Goal: Task Accomplishment & Management: Use online tool/utility

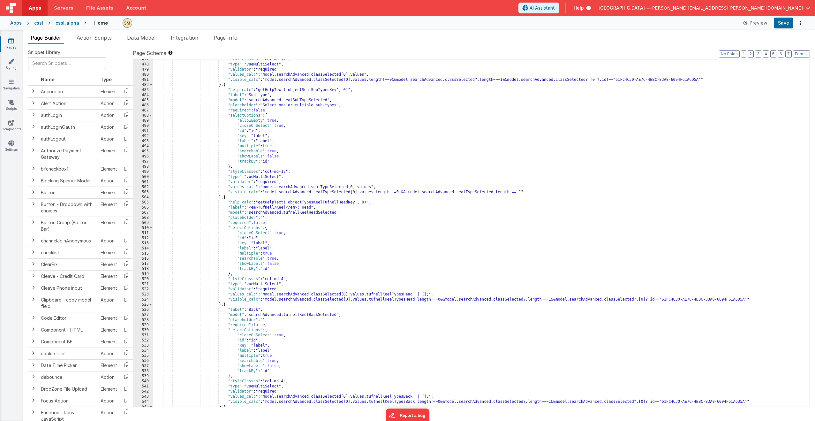
scroll to position [2665, 0]
click at [252, 227] on div ""styleClasses" : "col-md-12" , "type" : "vueMultiSelect" , "validator" : "requi…" at bounding box center [481, 235] width 657 height 357
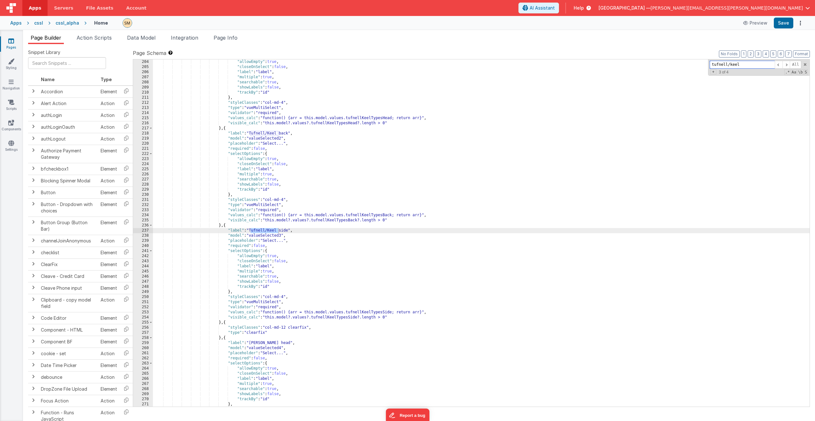
scroll to position [2642, 0]
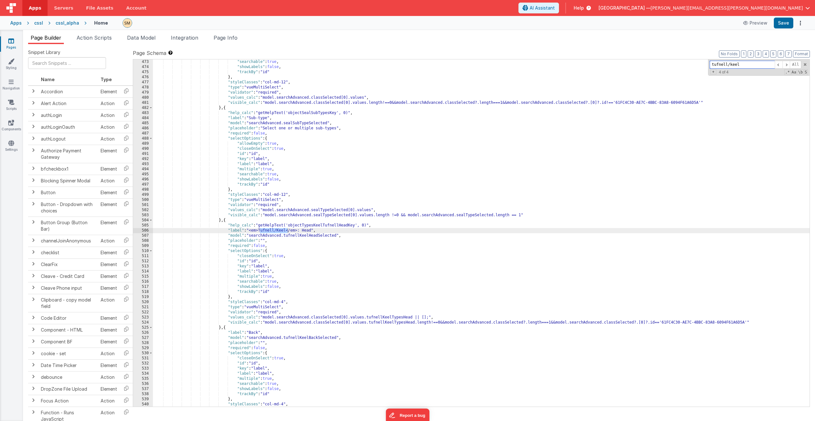
type input "tufnell/keel"
click at [315, 226] on div ""searchable" : true , "showLabels" : false , "trackBy" : "id" } , "styleClasses…" at bounding box center [481, 237] width 657 height 357
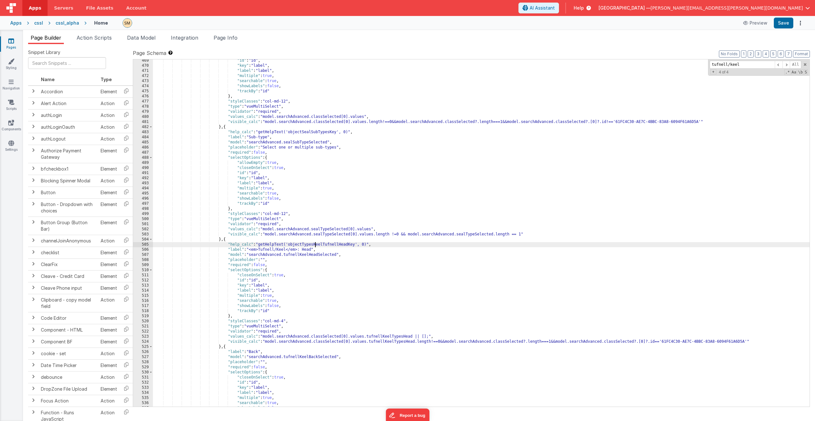
scroll to position [2623, 0]
click at [304, 132] on div ""id" : "id" , "key" : "label" , "label" : "label" , "multiple" : true , "search…" at bounding box center [481, 236] width 657 height 357
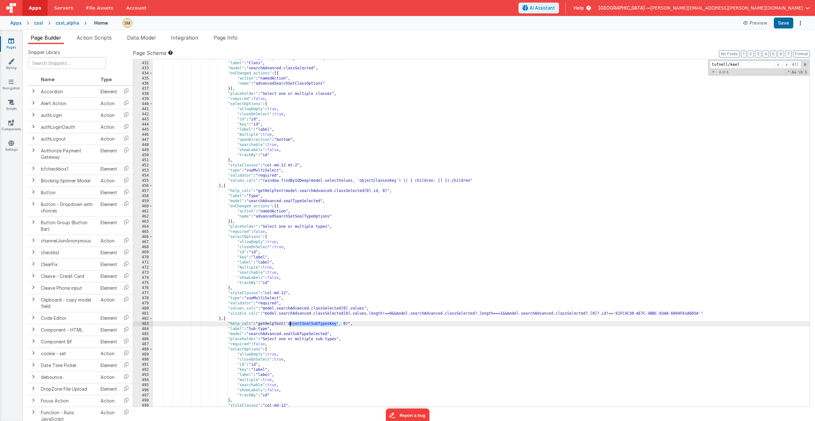
scroll to position [2432, 0]
drag, startPoint x: 389, startPoint y: 192, endPoint x: 261, endPoint y: 193, distance: 128.4
click at [261, 193] on div ""help_calc" : "getHelpText('objectClassesKey', 0)" , "label" : "Class" , "model…" at bounding box center [481, 234] width 657 height 357
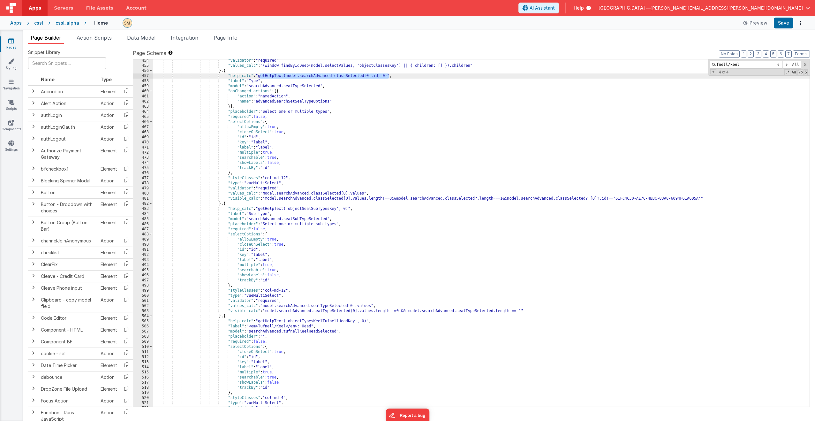
scroll to position [2585, 0]
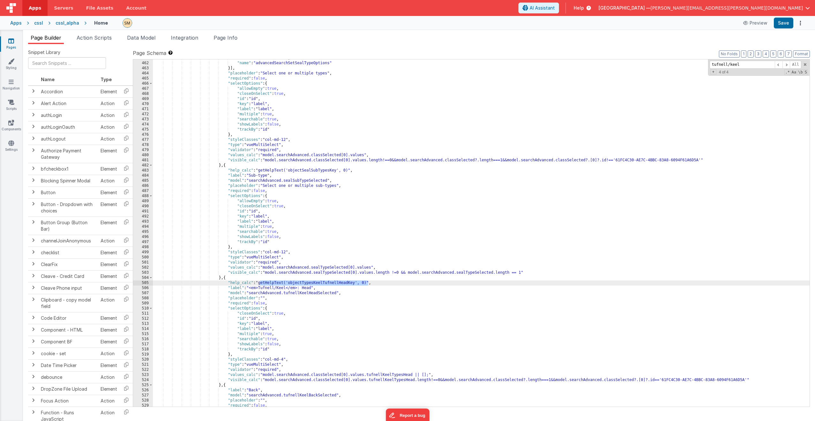
drag, startPoint x: 368, startPoint y: 283, endPoint x: 261, endPoint y: 284, distance: 107.0
click at [261, 284] on div ""action" : "namedAction" , "name" : "advancedSearchSetSealTypeOptions" }] , "pl…" at bounding box center [481, 234] width 657 height 357
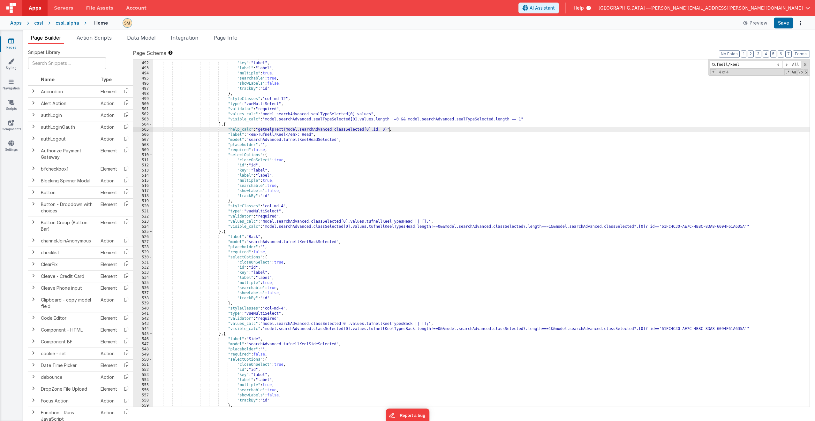
scroll to position [2757, 0]
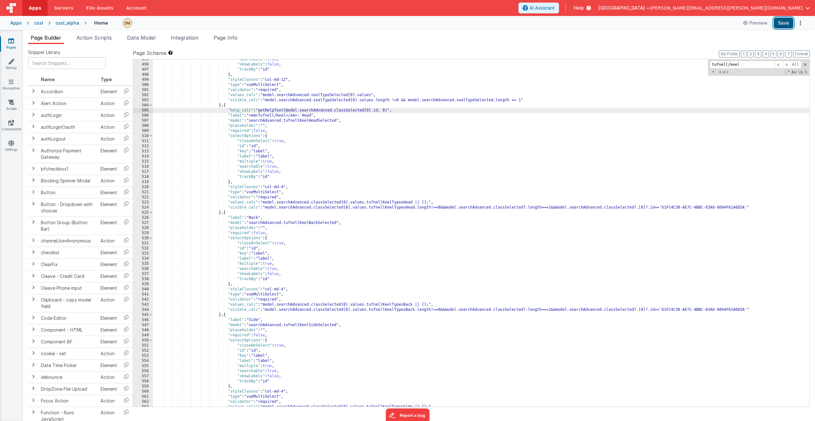
click at [783, 24] on button "Save" at bounding box center [783, 23] width 19 height 11
click at [263, 111] on div ""searchable" : true , "showLabels" : false , "trackBy" : "id" } , "styleClasses…" at bounding box center [481, 235] width 657 height 357
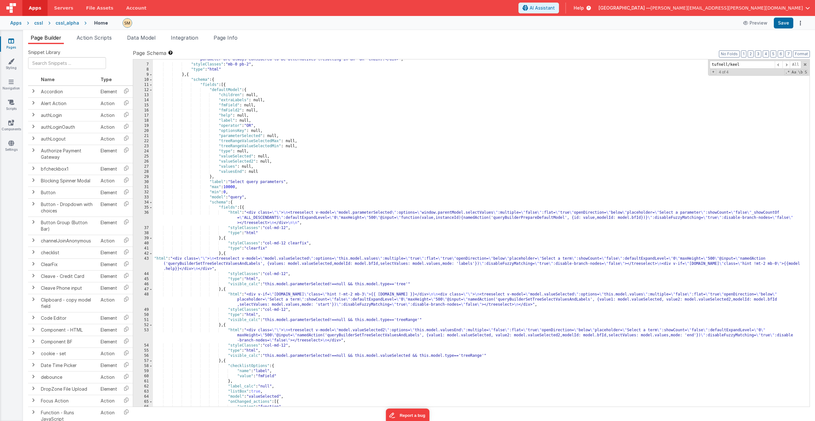
scroll to position [57, 0]
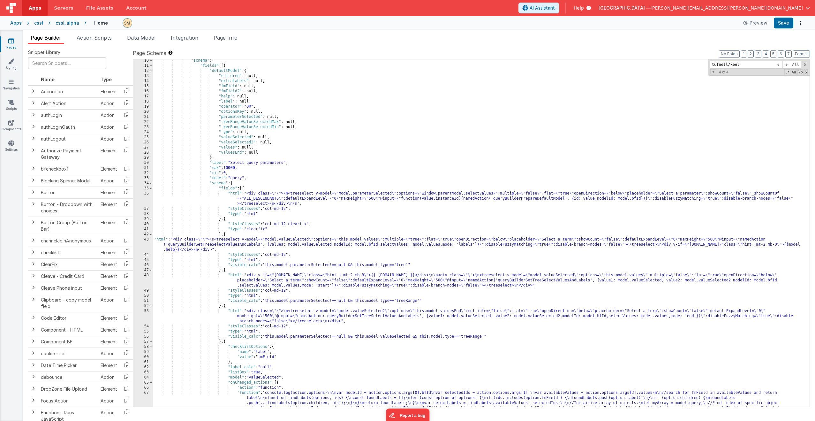
click at [331, 195] on div ""schema" : { "fields" : [{ "defaultModel" : { "children" : null, "extraLabels" …" at bounding box center [481, 247] width 657 height 378
click at [317, 242] on div ""schema" : { "fields" : [{ "defaultModel" : { "children" : null, "extraLabels" …" at bounding box center [481, 247] width 657 height 378
click at [147, 246] on div "43" at bounding box center [143, 244] width 20 height 15
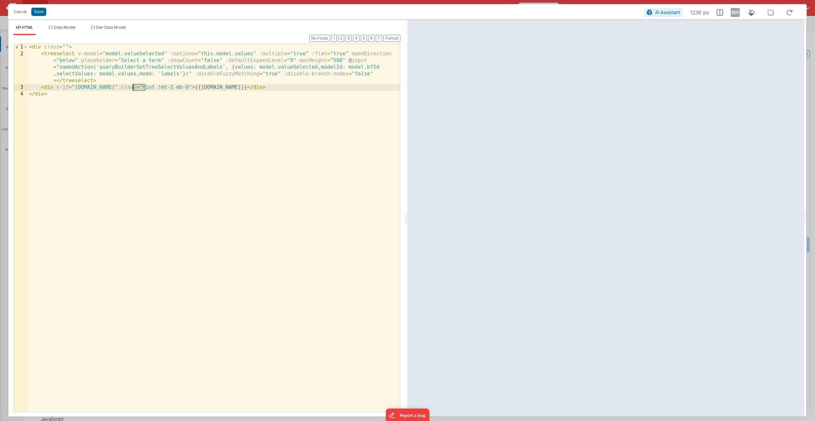
drag, startPoint x: 145, startPoint y: 88, endPoint x: 134, endPoint y: 88, distance: 11.5
click at [134, 88] on div "< div class = "" > < treeselect v-model = "model.valueSelected" :options = "thi…" at bounding box center [213, 234] width 373 height 381
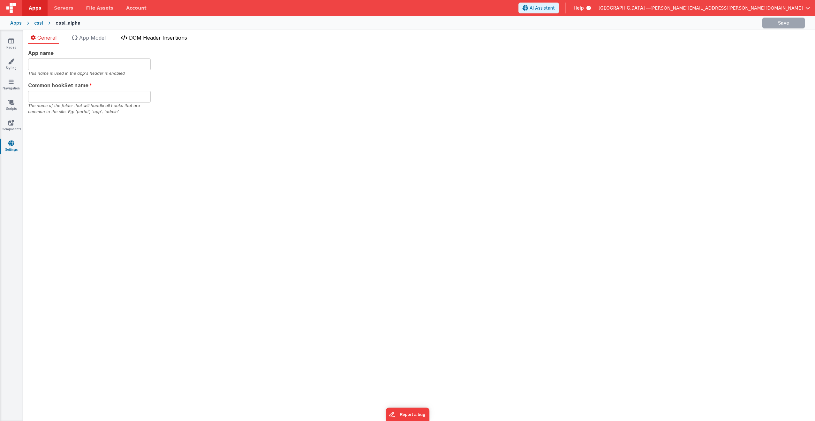
click at [146, 38] on span "DOM Header Insertions" at bounding box center [158, 37] width 58 height 6
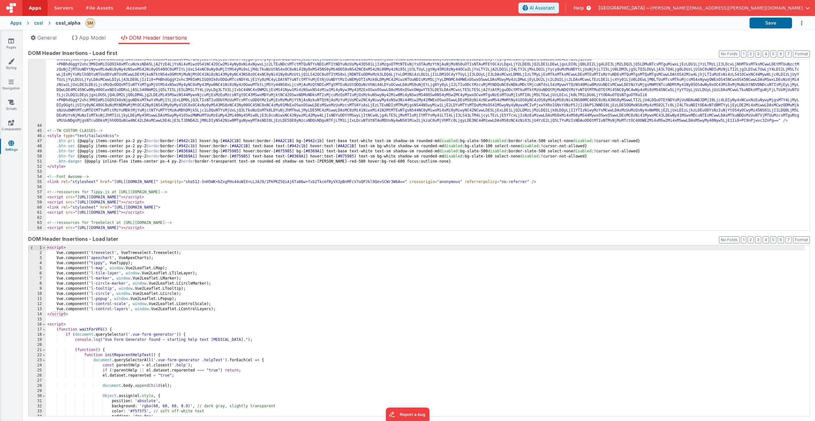
scroll to position [172, 0]
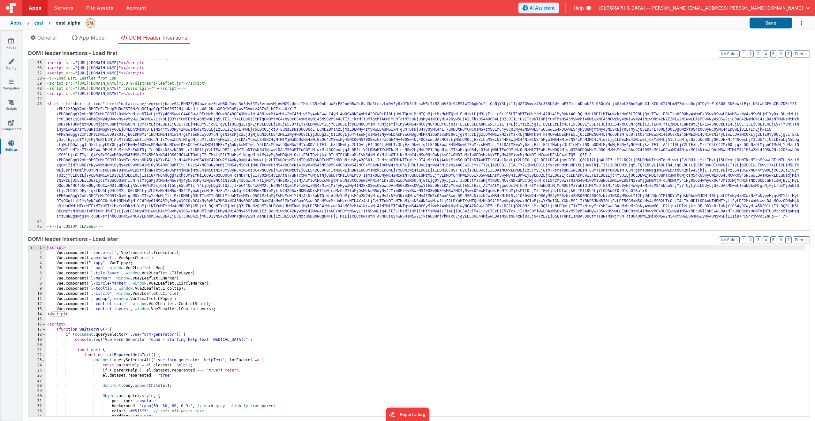
click at [56, 78] on div "< script src = "[URL][DOMAIN_NAME][DOMAIN_NAME]" > </ script > < script src = "…" at bounding box center [425, 146] width 759 height 181
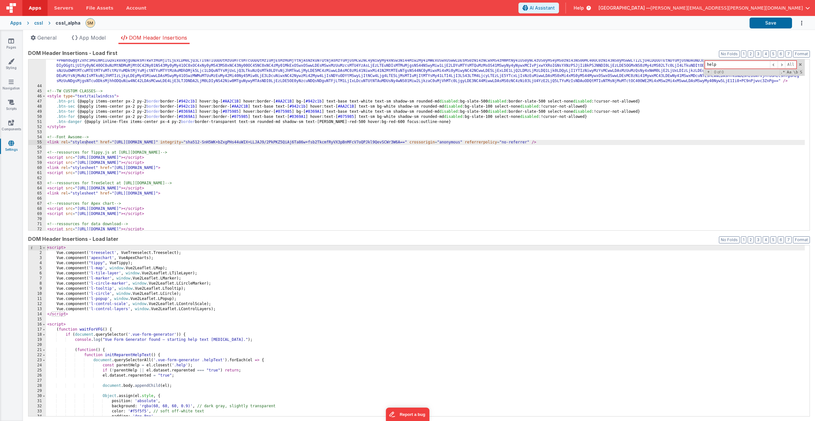
type input "help"
click at [78, 254] on div "< script > Vue . component ( 'treeselect' , VueTreeselect . Treeselect ) ; Vue …" at bounding box center [425, 335] width 759 height 181
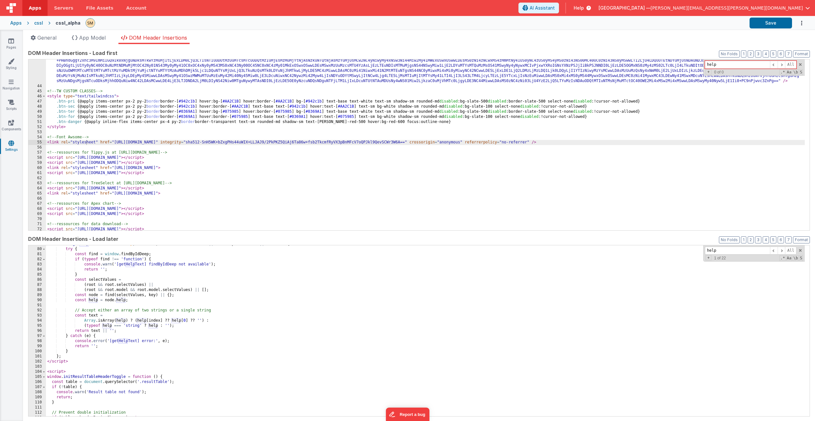
scroll to position [402, 0]
type input "help"
click at [12, 64] on icon at bounding box center [11, 61] width 6 height 6
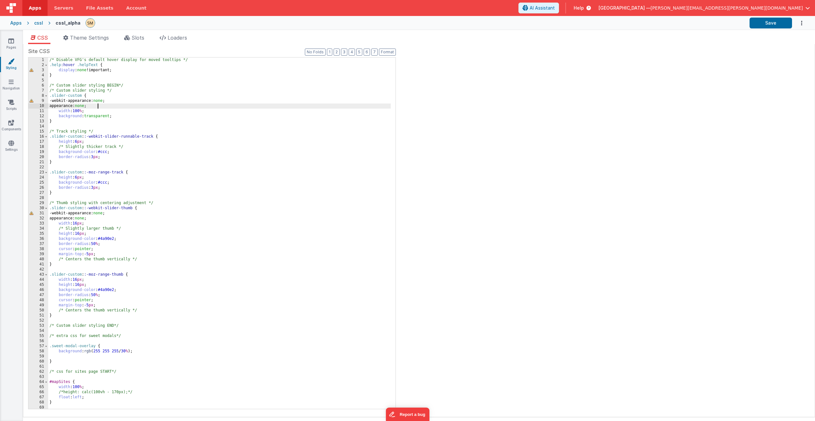
click at [111, 104] on div "/* Disable VFG's default hover display for moved tooltips */ .help :hover .help…" at bounding box center [219, 238] width 343 height 362
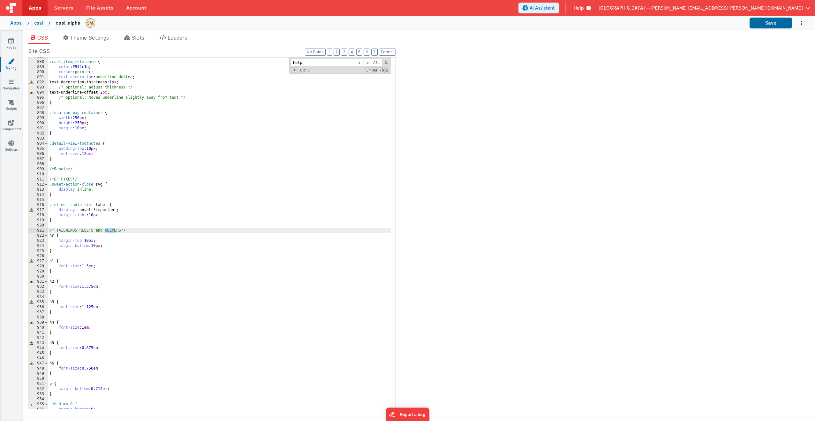
scroll to position [4771, 0]
paste input "int"
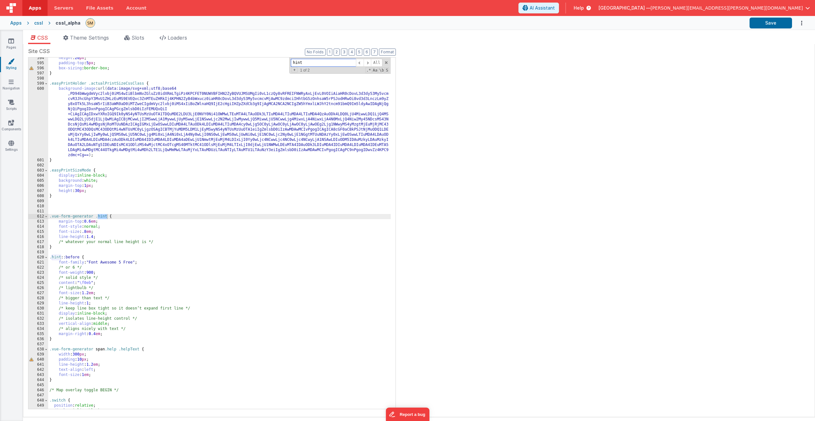
scroll to position [3206, 0]
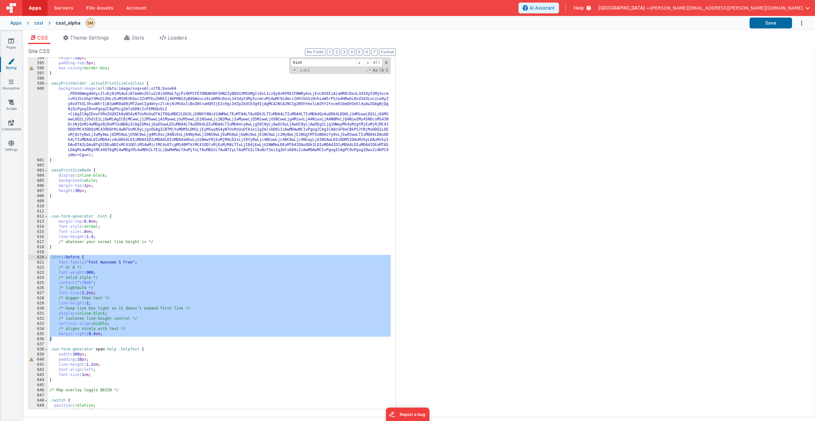
drag, startPoint x: 58, startPoint y: 341, endPoint x: 43, endPoint y: 256, distance: 86.5
click at [43, 256] on div "594 595 596 597 598 599 600 601 602 603 604 605 606 607 608 609 610 611 612 613…" at bounding box center [212, 233] width 368 height 352
click at [86, 288] on div "height : 20 px ; padding-top : 5 px ; box-sizing : border-box ; } .easyPrintHol…" at bounding box center [219, 237] width 343 height 362
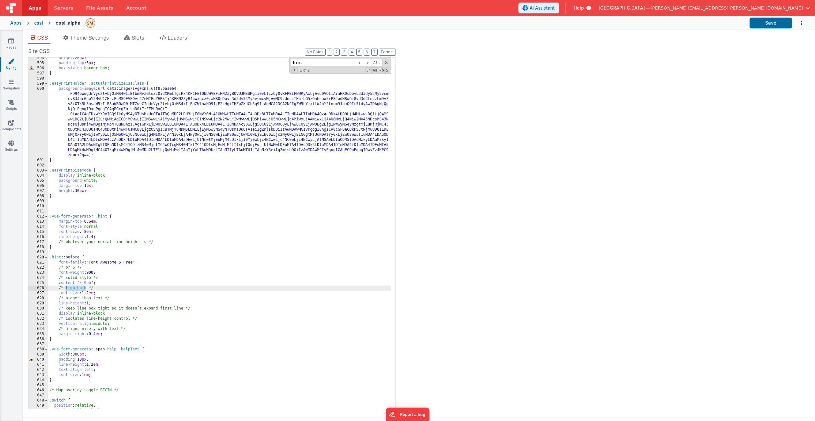
drag, startPoint x: 86, startPoint y: 288, endPoint x: 66, endPoint y: 290, distance: 20.2
click at [66, 290] on div "height : 20 px ; padding-top : 5 px ; box-sizing : border-box ; } .easyPrintHol…" at bounding box center [219, 237] width 343 height 362
drag, startPoint x: 95, startPoint y: 283, endPoint x: 80, endPoint y: 282, distance: 14.4
click at [80, 282] on div "height : 20 px ; padding-top : 5 px ; box-sizing : border-box ; } .easyPrintHol…" at bounding box center [219, 237] width 343 height 362
drag, startPoint x: 137, startPoint y: 263, endPoint x: 67, endPoint y: 268, distance: 70.2
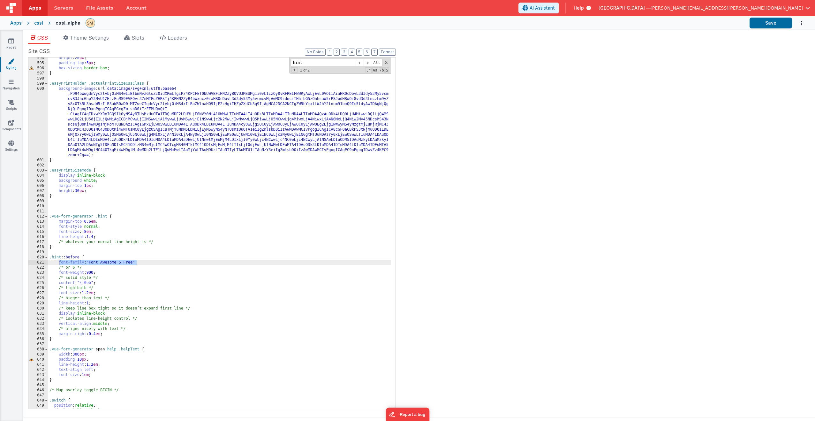
click at [58, 264] on div "height : 20 px ; padding-top : 5 px ; box-sizing : border-box ; } .easyPrintHol…" at bounding box center [219, 237] width 343 height 362
click at [197, 213] on div "height : 20 px ; padding-top : 5 px ; box-sizing : border-box ; } .easyPrintHol…" at bounding box center [219, 237] width 343 height 362
type input "b"
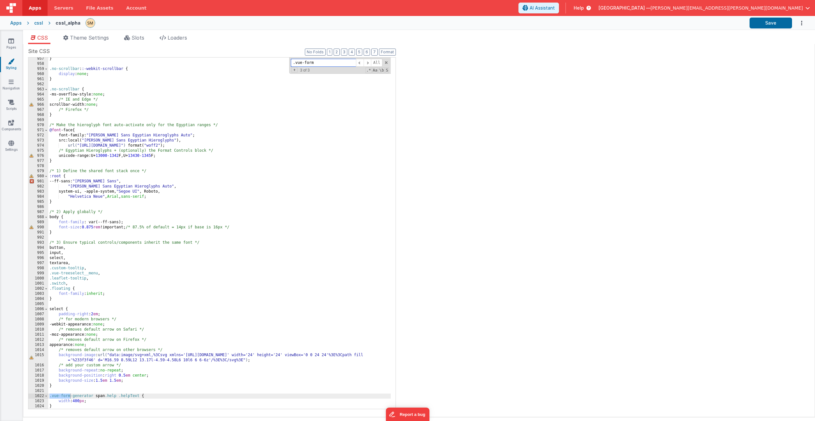
scroll to position [3187, 0]
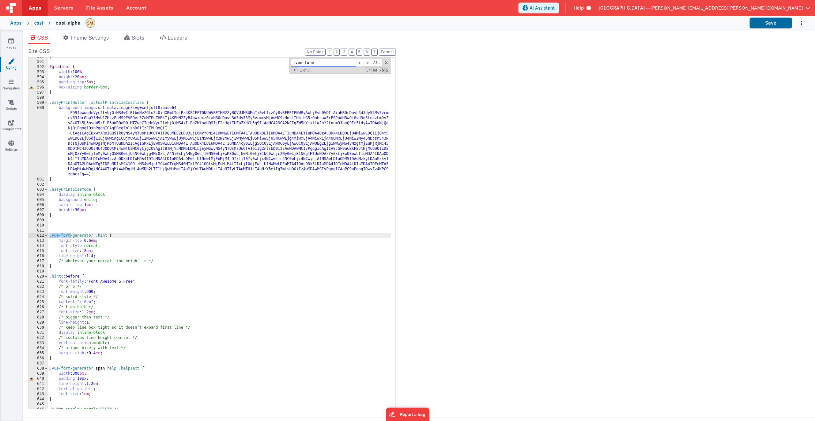
type input ".vue-form"
click at [74, 358] on div "} #gradient { width : 100 % ; height : 20 px ; padding-top : 5 px ; box-sizing …" at bounding box center [219, 235] width 343 height 362
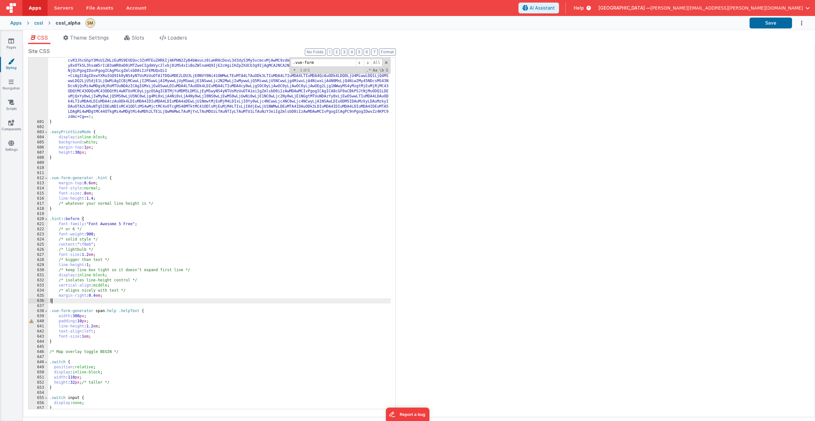
scroll to position [3264, 0]
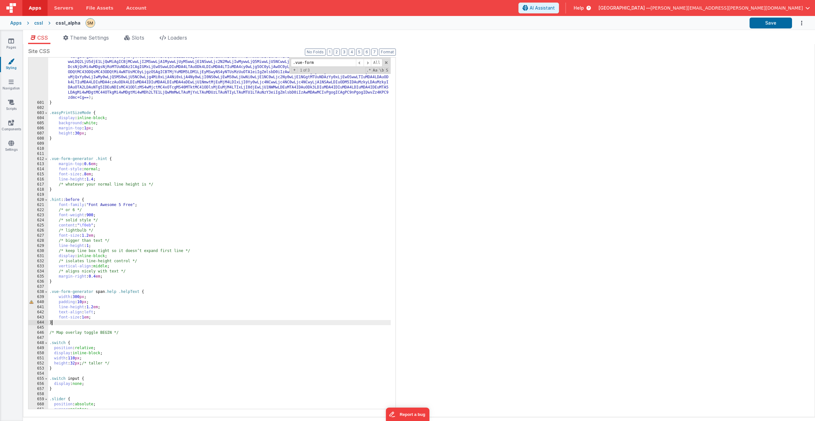
click at [58, 322] on div "background-image : url( data:image/svg+xml;utf8;base64 ,PD94bWwgdmVyc2lvbj0iMS4…" at bounding box center [219, 243] width 343 height 428
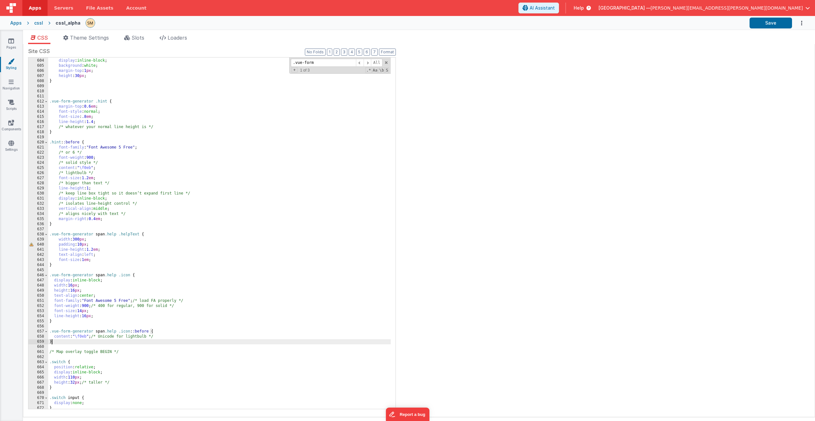
scroll to position [3321, 0]
click at [769, 24] on button "Save" at bounding box center [771, 23] width 42 height 11
click at [133, 293] on div ".easyPrintSizeMode { display : inline-block ; background : white ; margin-top :…" at bounding box center [219, 234] width 343 height 362
click at [133, 295] on div ".easyPrintSizeMode { display : inline-block ; background : white ; margin-top :…" at bounding box center [219, 234] width 343 height 362
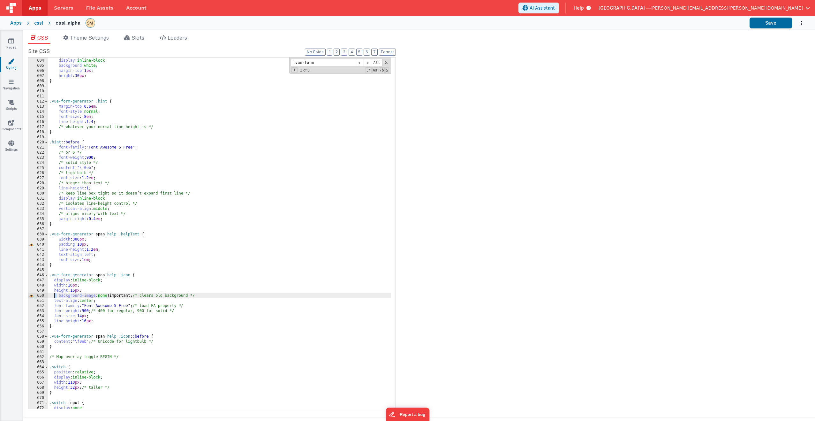
drag, startPoint x: 57, startPoint y: 297, endPoint x: 53, endPoint y: 296, distance: 3.8
click at [53, 296] on div ".easyPrintSizeMode { display : inline-block ; background : white ; margin-top :…" at bounding box center [219, 234] width 343 height 362
click at [57, 296] on div ".easyPrintSizeMode { display : inline-block ; background : white ; margin-top :…" at bounding box center [219, 234] width 343 height 362
click at [59, 296] on div ".easyPrintSizeMode { display : inline-block ; background : white ; margin-top :…" at bounding box center [219, 234] width 343 height 362
click at [768, 26] on button "Save" at bounding box center [771, 23] width 42 height 11
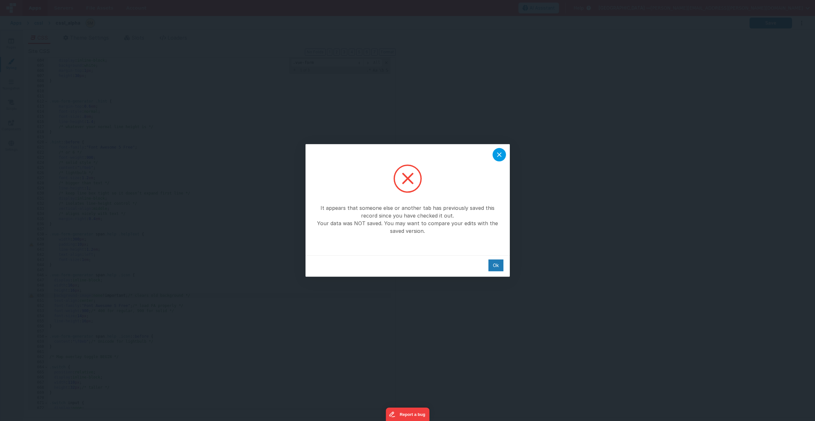
click at [496, 155] on icon at bounding box center [500, 155] width 8 height 8
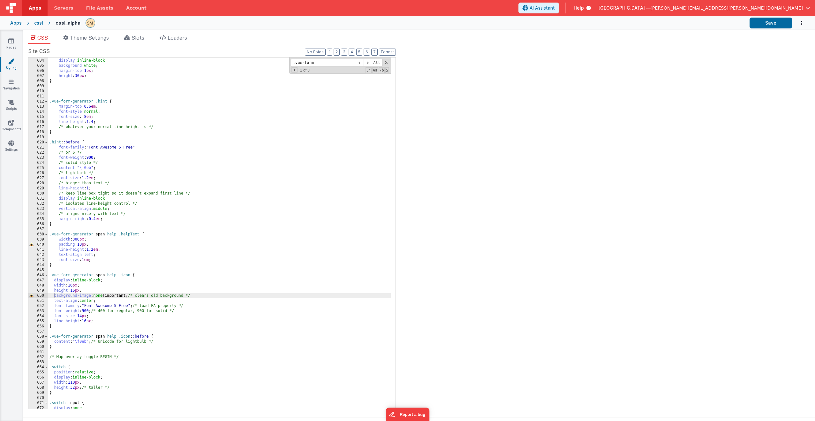
click at [475, 161] on div "Site CSS Format 7 6 5 4 3 2 1 No Folds 603 604 605 606 607 608 609 610 611 612 …" at bounding box center [419, 230] width 782 height 366
click at [202, 294] on div ".easyPrintSizeMode { display : inline-block ; background : white ; margin-top :…" at bounding box center [219, 234] width 343 height 362
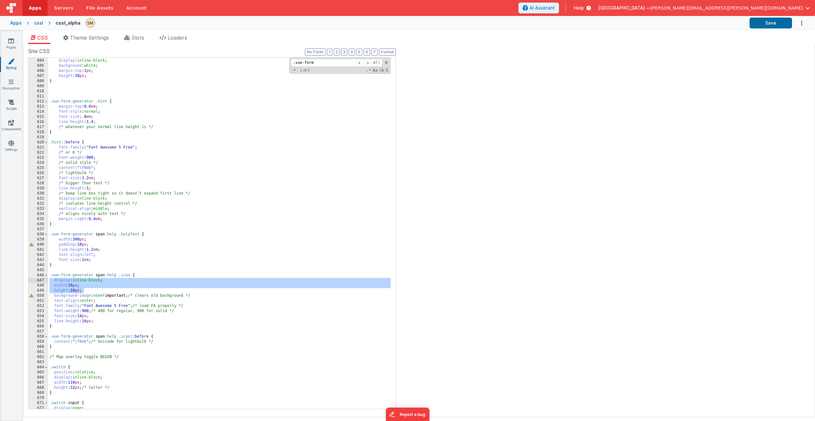
drag, startPoint x: 94, startPoint y: 291, endPoint x: 43, endPoint y: 281, distance: 51.1
click at [43, 281] on div "603 604 605 606 607 608 609 610 611 612 613 614 615 616 617 618 619 620 621 622…" at bounding box center [212, 233] width 368 height 352
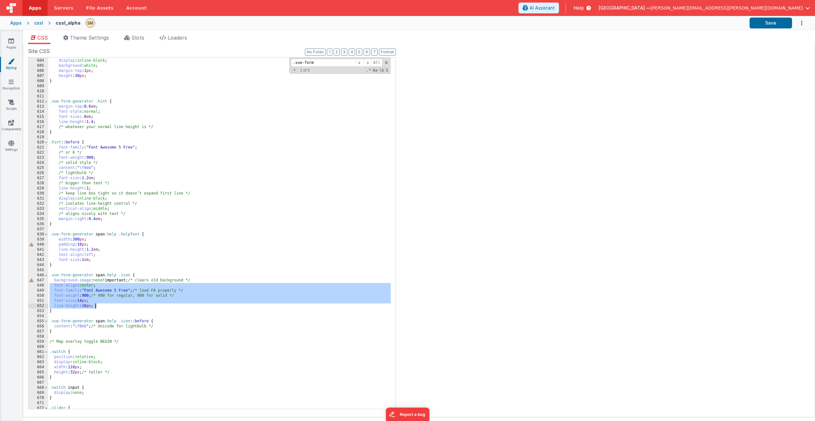
drag, startPoint x: 49, startPoint y: 286, endPoint x: 101, endPoint y: 307, distance: 56.0
click at [101, 307] on div ".easyPrintSizeMode { display : inline-block ; background : white ; margin-top :…" at bounding box center [219, 234] width 343 height 362
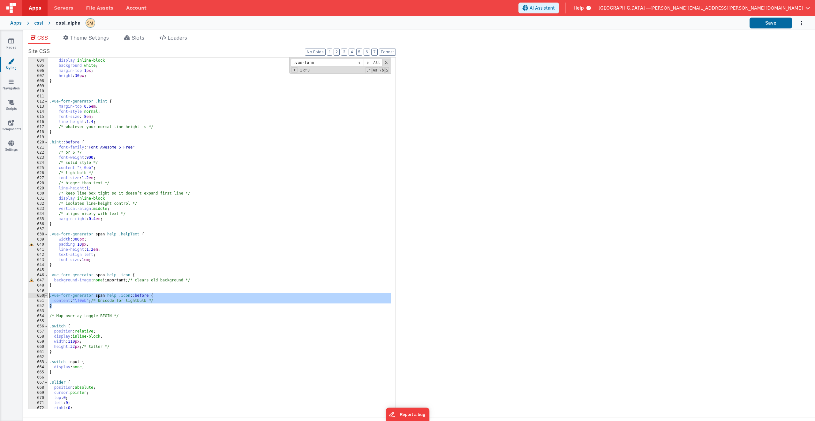
drag, startPoint x: 57, startPoint y: 308, endPoint x: 46, endPoint y: 295, distance: 17.2
click at [46, 295] on div "603 604 605 606 607 608 609 610 611 612 613 614 615 616 617 618 619 620 621 622…" at bounding box center [212, 233] width 368 height 352
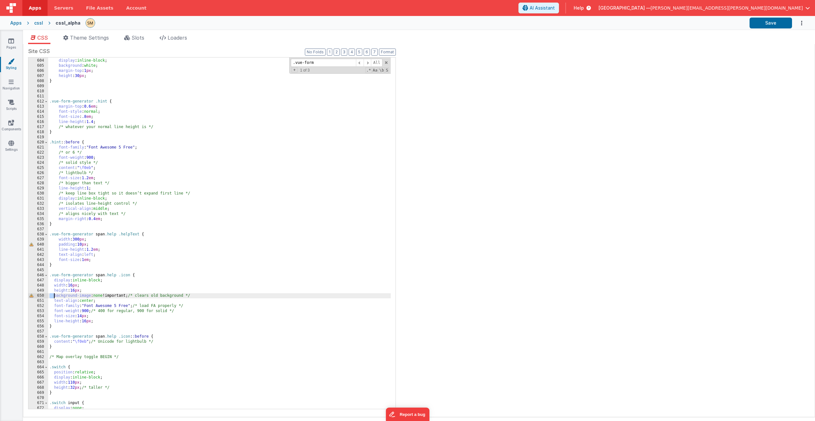
click at [88, 289] on div ".easyPrintSizeMode { display : inline-block ; background : white ; margin-top :…" at bounding box center [219, 234] width 343 height 362
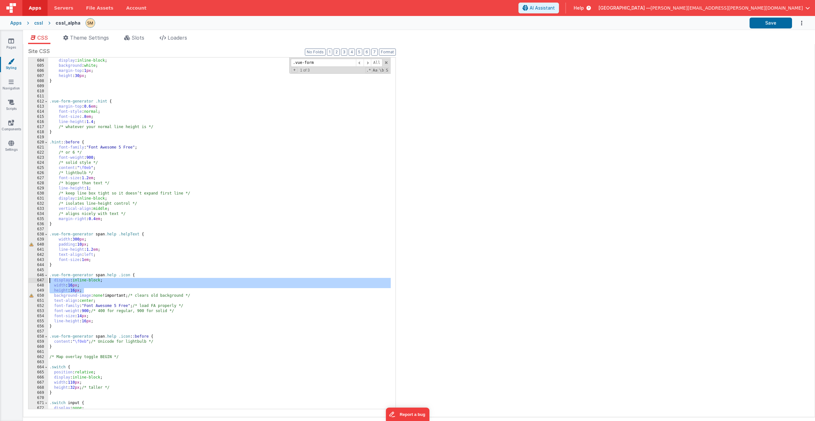
drag, startPoint x: 85, startPoint y: 291, endPoint x: 35, endPoint y: 280, distance: 51.0
click at [35, 280] on div "603 604 605 606 607 608 609 610 611 612 613 614 615 616 617 618 619 620 621 622…" at bounding box center [212, 233] width 368 height 352
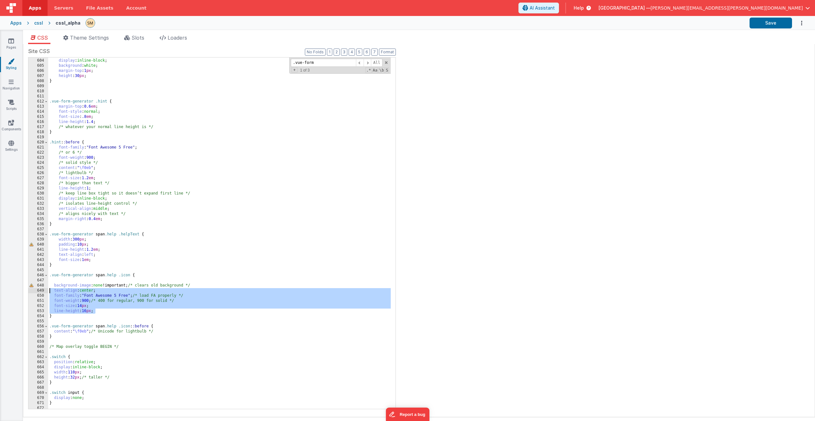
drag, startPoint x: 102, startPoint y: 311, endPoint x: 40, endPoint y: 291, distance: 65.6
click at [40, 291] on div "603 604 605 606 607 608 609 610 611 612 613 614 615 616 617 618 619 620 621 622…" at bounding box center [212, 233] width 368 height 352
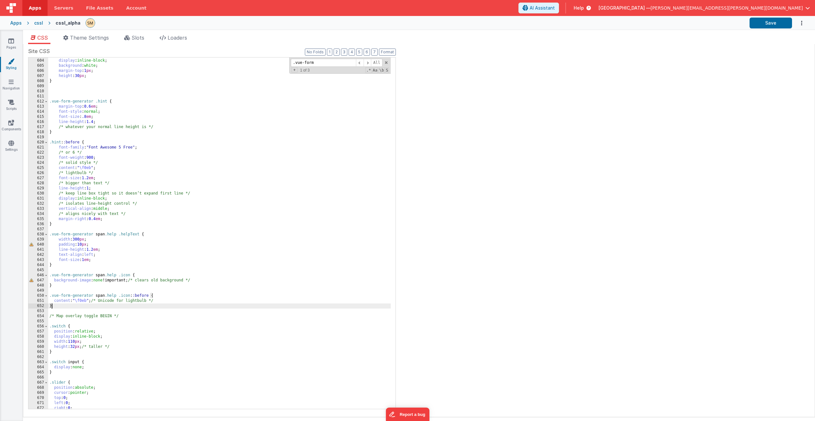
click at [50, 297] on div ".easyPrintSizeMode { display : inline-block ; background : white ; margin-top :…" at bounding box center [219, 234] width 343 height 362
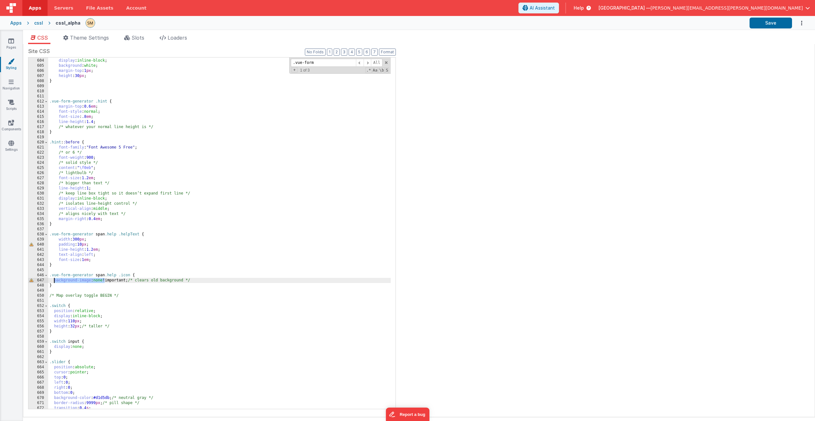
drag, startPoint x: 104, startPoint y: 280, endPoint x: 54, endPoint y: 280, distance: 50.5
click at [54, 280] on div ".easyPrintSizeMode { display : inline-block ; background : white ; margin-top :…" at bounding box center [219, 234] width 343 height 362
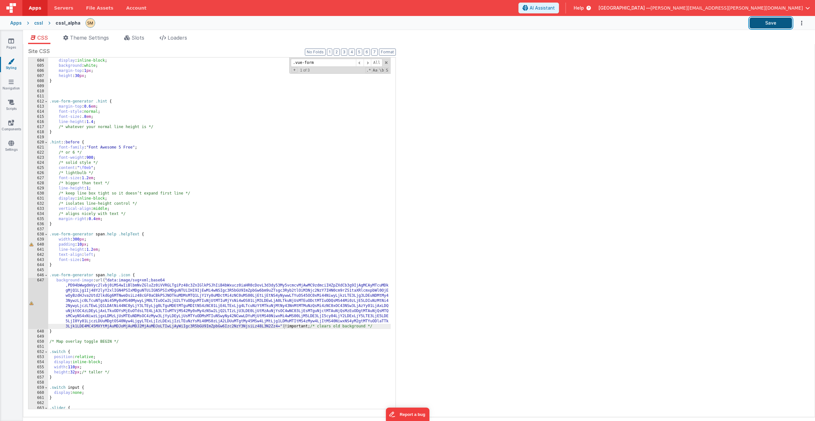
click at [767, 25] on button "Save" at bounding box center [771, 23] width 42 height 11
click at [115, 283] on div ".easyPrintSizeMode { display : inline-block ; background : white ; margin-top :…" at bounding box center [219, 234] width 343 height 362
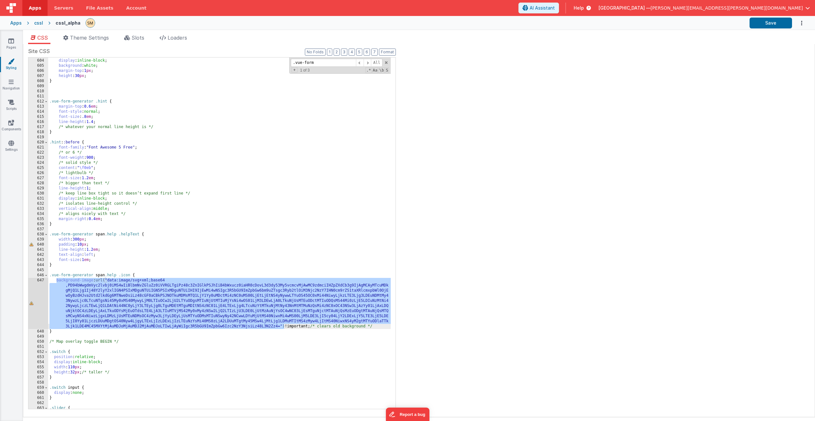
drag, startPoint x: 57, startPoint y: 279, endPoint x: 285, endPoint y: 326, distance: 233.3
click at [285, 326] on div ".easyPrintSizeMode { display : inline-block ; background : white ; margin-top :…" at bounding box center [219, 234] width 343 height 362
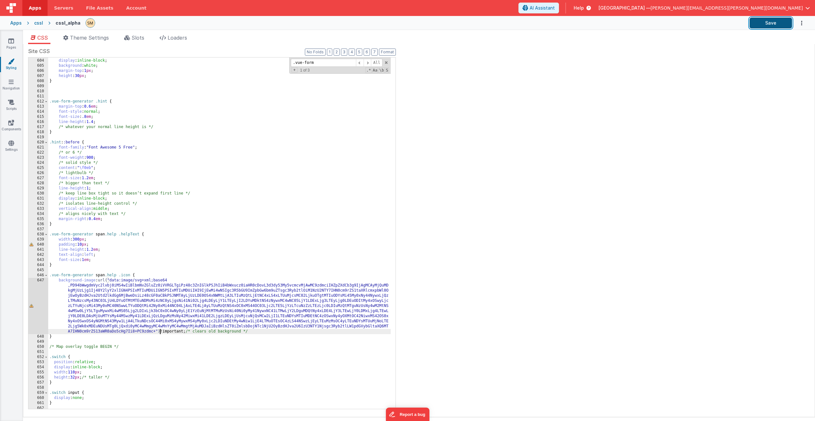
click at [769, 22] on button "Save" at bounding box center [771, 23] width 42 height 11
click at [114, 288] on div ".easyPrintSizeMode { display : inline-block ; background : white ; margin-top :…" at bounding box center [219, 234] width 343 height 362
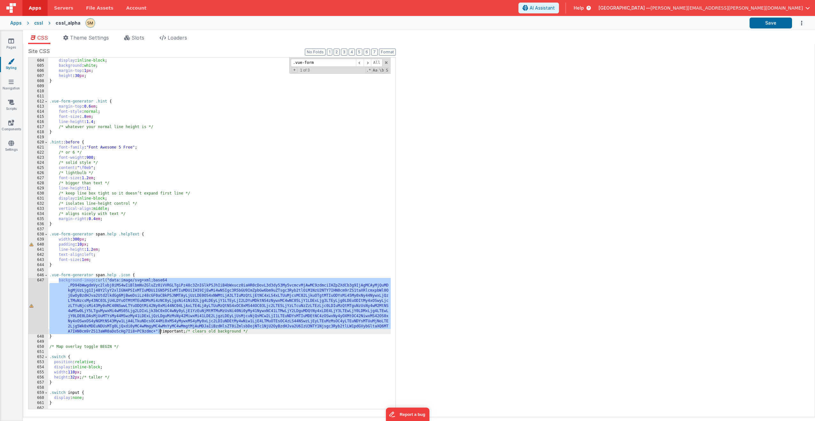
drag, startPoint x: 59, startPoint y: 281, endPoint x: 161, endPoint y: 332, distance: 113.8
click at [161, 332] on div ".easyPrintSizeMode { display : inline-block ; background : white ; margin-top :…" at bounding box center [219, 234] width 343 height 362
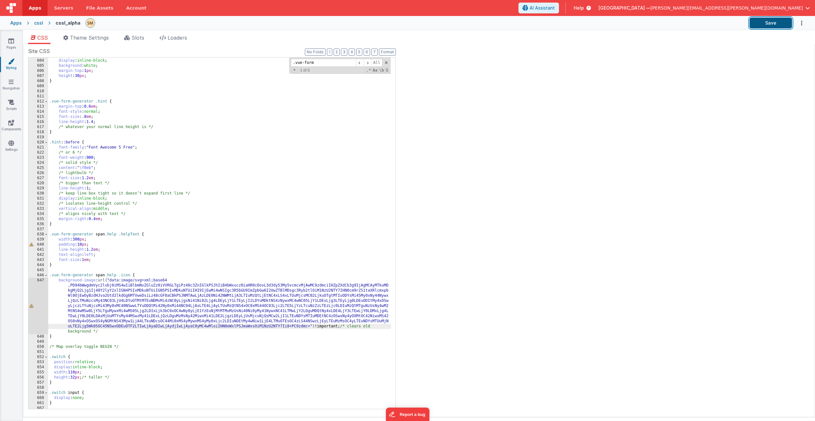
click at [773, 25] on button "Save" at bounding box center [771, 23] width 42 height 11
click at [49, 275] on div ".easyPrintSizeMode { display : inline-block ; background : white ; margin-top :…" at bounding box center [219, 234] width 343 height 362
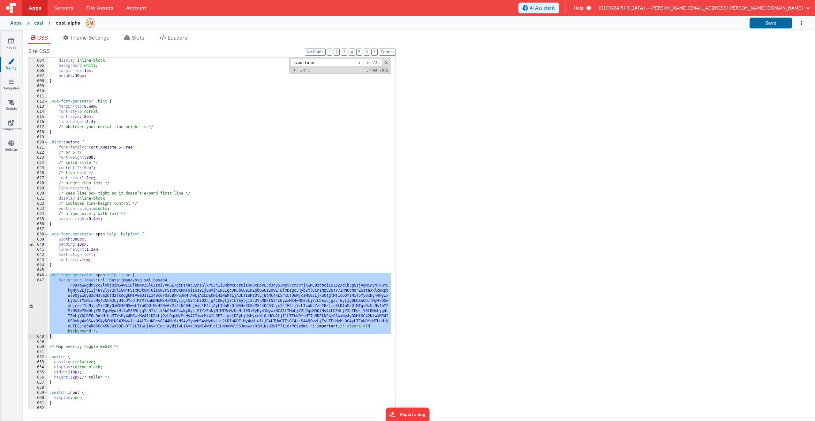
drag, startPoint x: 50, startPoint y: 276, endPoint x: 55, endPoint y: 335, distance: 59.3
click at [55, 335] on div ".easyPrintSizeMode { display : inline-block ; background : white ; margin-top :…" at bounding box center [219, 234] width 343 height 362
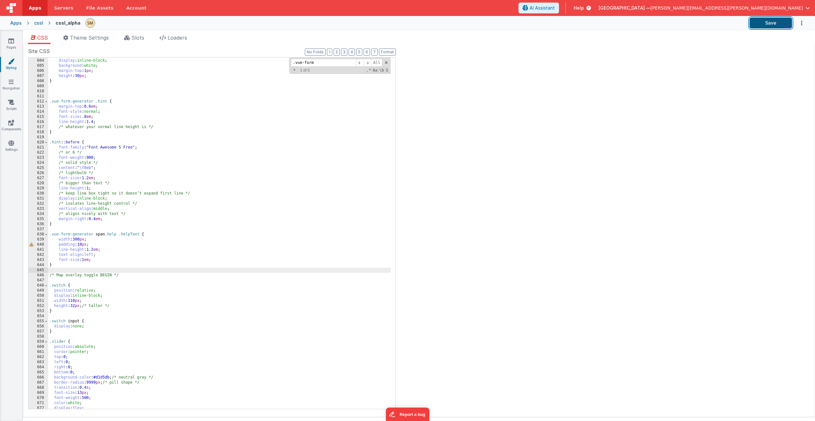
click at [777, 25] on button "Save" at bounding box center [771, 23] width 42 height 11
click at [238, 271] on div ".easyPrintSizeMode { display : inline-block ; background : white ; margin-top :…" at bounding box center [219, 234] width 343 height 362
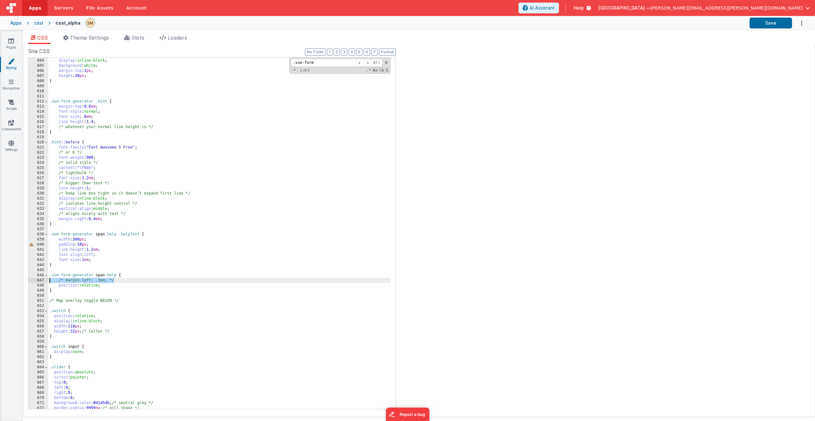
drag, startPoint x: 120, startPoint y: 281, endPoint x: 33, endPoint y: 282, distance: 87.2
click at [33, 282] on div "603 604 605 606 607 608 609 610 611 612 613 614 615 616 617 618 619 620 621 622…" at bounding box center [212, 233] width 368 height 352
click at [772, 25] on button "Save" at bounding box center [771, 23] width 42 height 11
click at [136, 278] on div ".easyPrintSizeMode { display : inline-block ; background : white ; margin-top :…" at bounding box center [219, 234] width 343 height 362
click at [66, 281] on div ".easyPrintSizeMode { display : inline-block ; background : white ; margin-top :…" at bounding box center [219, 234] width 343 height 362
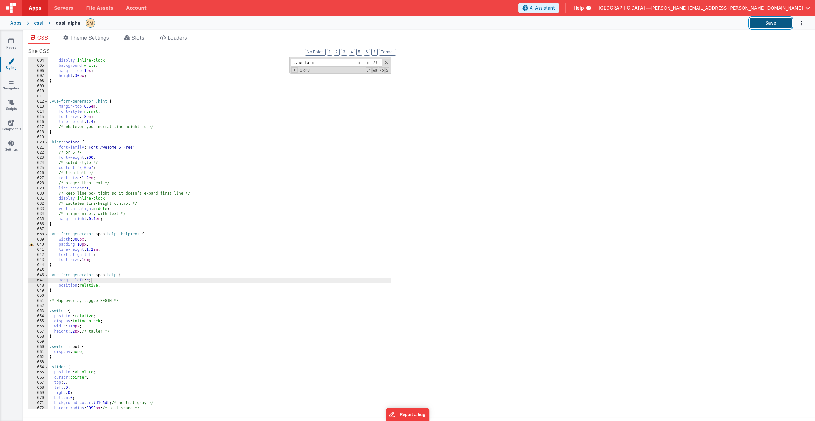
click at [767, 23] on button "Save" at bounding box center [771, 23] width 42 height 11
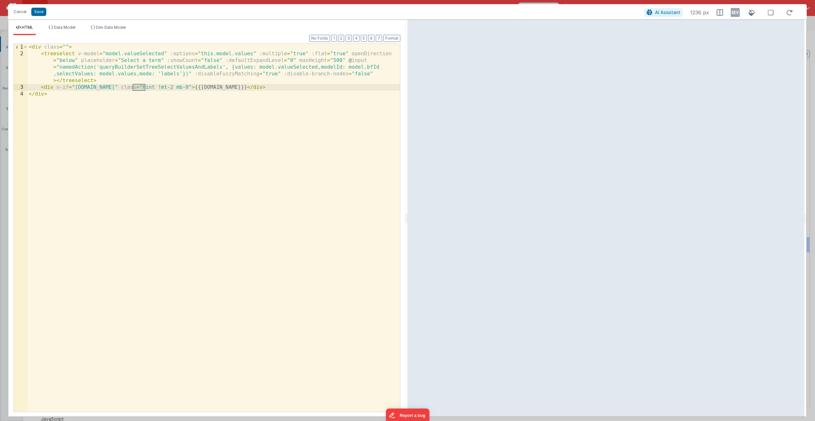
scroll to position [57, 0]
click at [20, 12] on button "Cancel" at bounding box center [20, 11] width 19 height 9
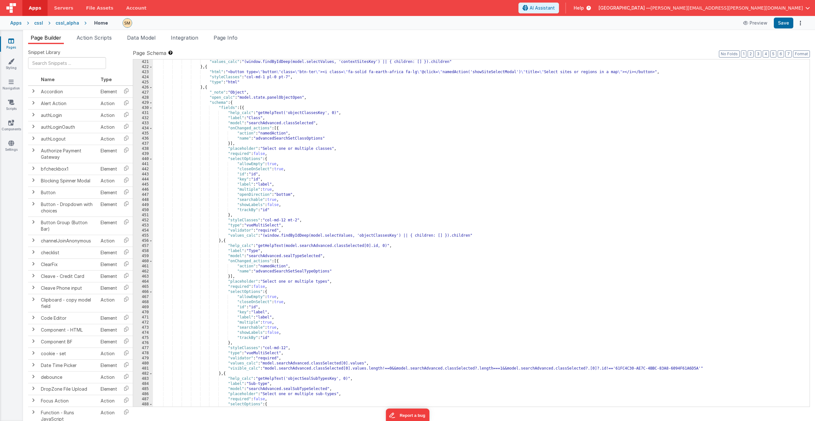
scroll to position [2396, 0]
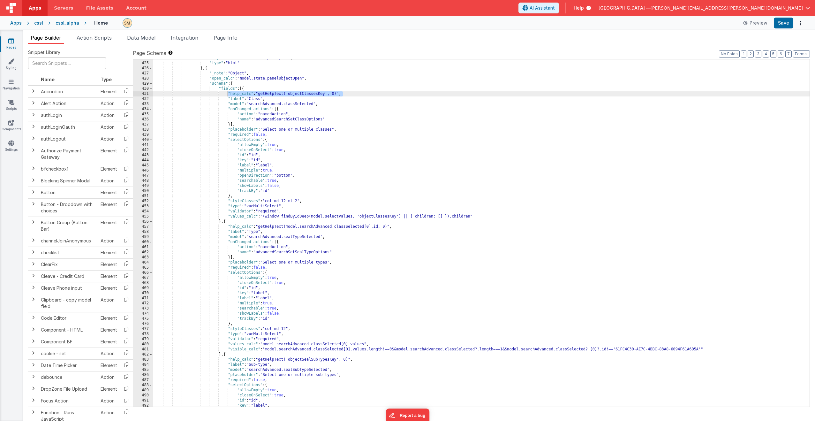
drag, startPoint x: 343, startPoint y: 94, endPoint x: 227, endPoint y: 95, distance: 115.6
click at [227, 95] on div ""styleClasses" : "col-md-1 pl-0 pt-7" , "type" : "html" } , { "_note" : "Object…" at bounding box center [481, 234] width 657 height 357
click at [248, 89] on div ""styleClasses" : "col-md-1 pl-0 pt-7" , "type" : "html" } , { "_note" : "Object…" at bounding box center [481, 234] width 657 height 357
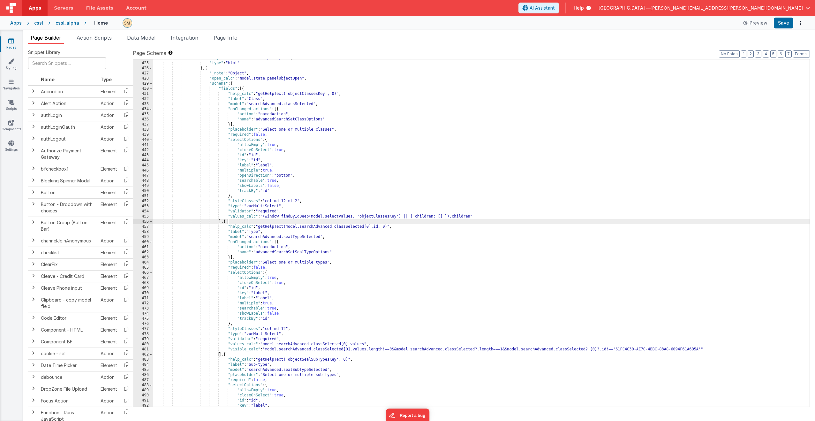
click at [230, 221] on div ""styleClasses" : "col-md-1 pl-0 pt-7" , "type" : "html" } , { "_note" : "Object…" at bounding box center [481, 234] width 657 height 357
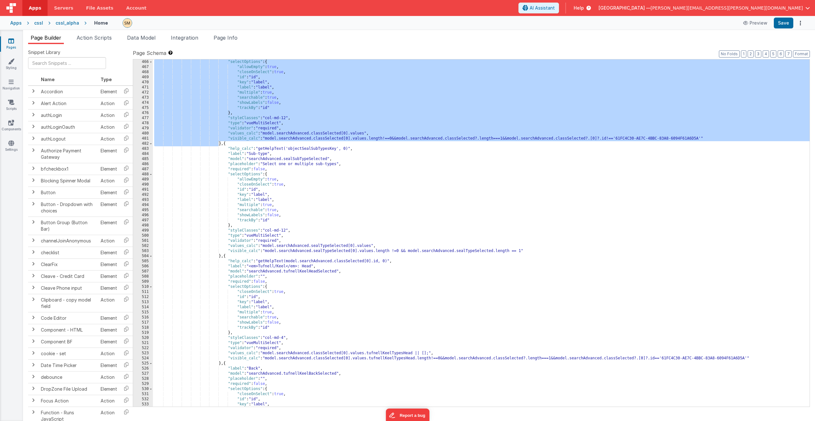
scroll to position [2606, 0]
click at [230, 145] on div ""selectOptions" : { "allowEmpty" : true , "closeOnSelect" : true , "id" : "id" …" at bounding box center [481, 237] width 657 height 357
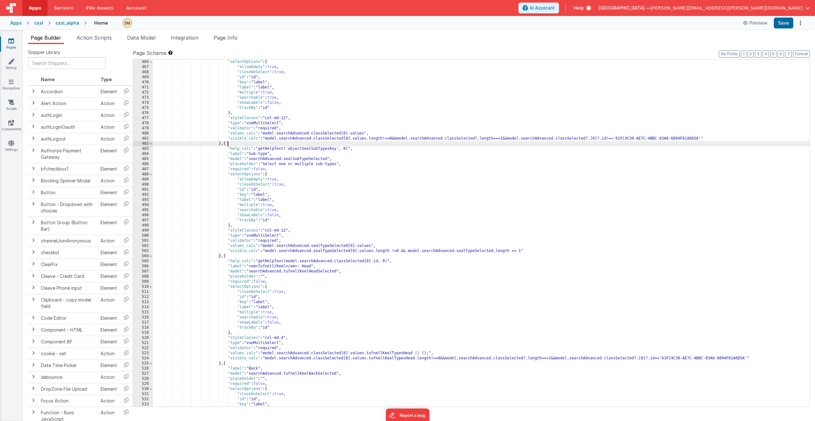
click at [230, 145] on div ""selectOptions" : { "allowEmpty" : true , "closeOnSelect" : true , "id" : "id" …" at bounding box center [481, 237] width 657 height 357
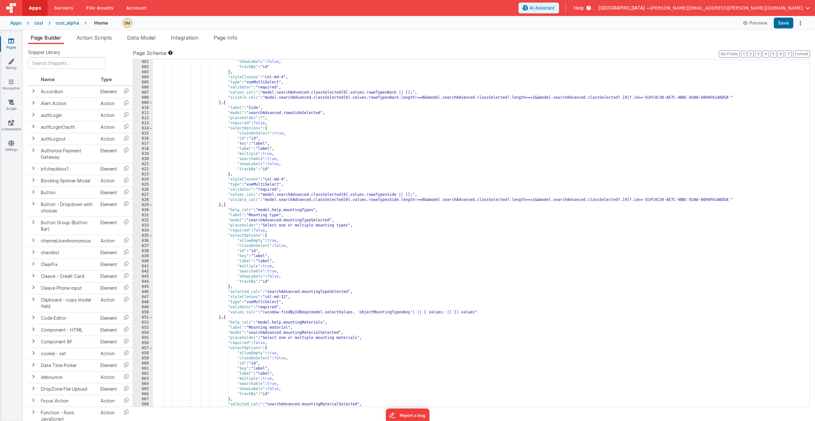
scroll to position [3315, 0]
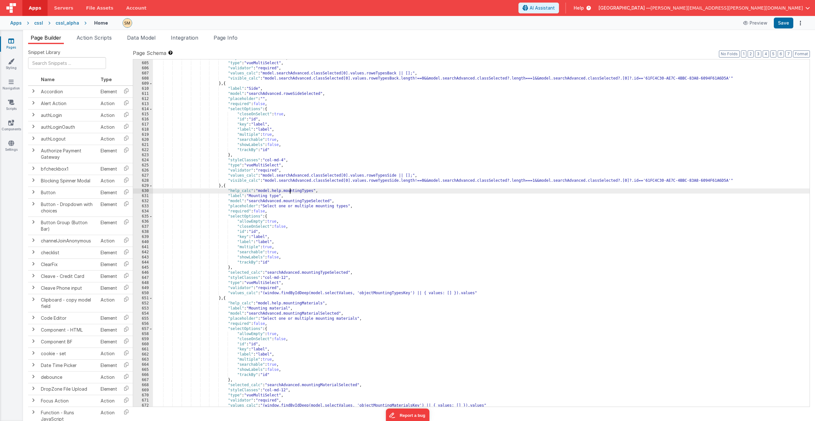
click at [289, 190] on div ""styleClasses" : "col-md-4" , "type" : "vueMultiSelect" , "validator" : "requir…" at bounding box center [481, 234] width 657 height 357
click at [319, 190] on div ""styleClasses" : "col-md-4" , "type" : "vueMultiSelect" , "validator" : "requir…" at bounding box center [481, 234] width 657 height 357
drag, startPoint x: 321, startPoint y: 191, endPoint x: 227, endPoint y: 190, distance: 93.6
click at [227, 190] on div ""styleClasses" : "col-md-4" , "type" : "vueMultiSelect" , "validator" : "requir…" at bounding box center [481, 234] width 657 height 357
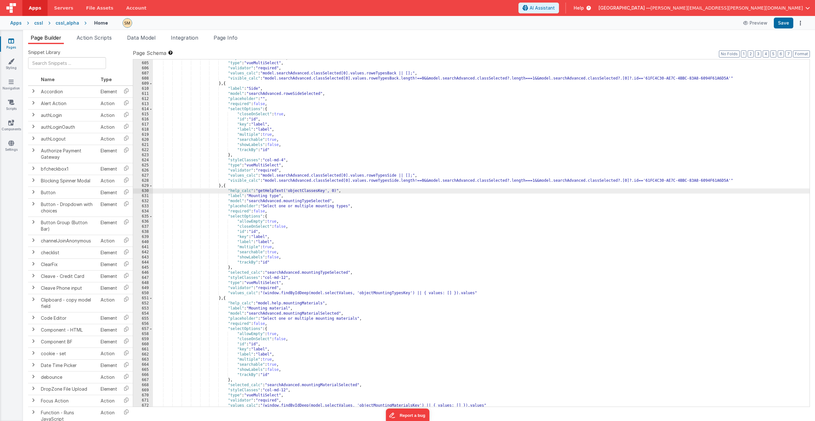
click at [310, 190] on div ""styleClasses" : "col-md-4" , "type" : "vueMultiSelect" , "validator" : "requir…" at bounding box center [481, 234] width 657 height 357
click at [379, 294] on div ""styleClasses" : "col-md-4" , "type" : "vueMultiSelect" , "validator" : "requir…" at bounding box center [481, 234] width 657 height 357
click at [311, 192] on div ""styleClasses" : "col-md-4" , "type" : "vueMultiSelect" , "validator" : "requir…" at bounding box center [481, 234] width 657 height 357
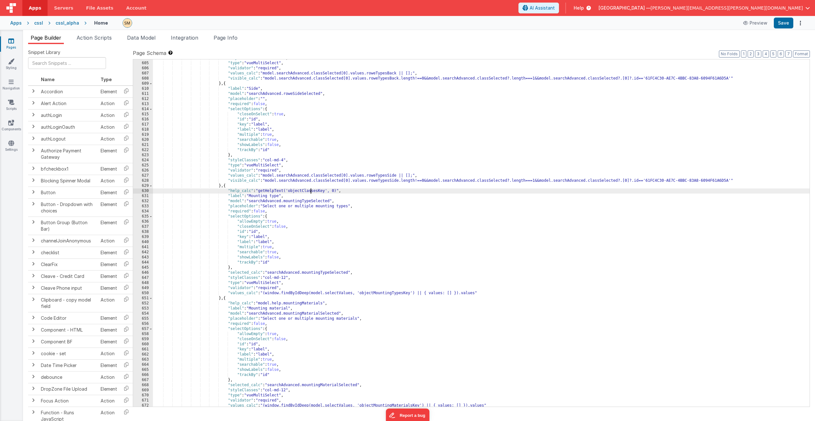
click at [311, 192] on div ""styleClasses" : "col-md-4" , "type" : "vueMultiSelect" , "validator" : "requir…" at bounding box center [481, 234] width 657 height 357
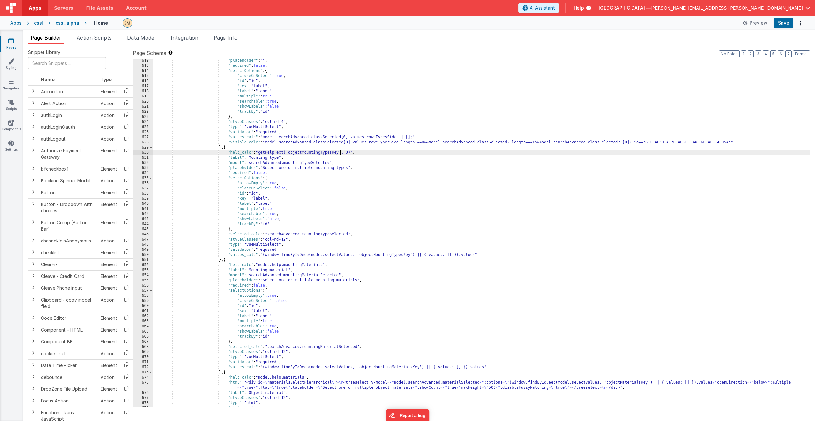
scroll to position [3354, 0]
drag, startPoint x: 360, startPoint y: 152, endPoint x: 144, endPoint y: 153, distance: 216.6
click at [144, 153] on div "612 613 614 615 616 617 618 619 620 621 622 623 624 625 626 627 628 629 630 631…" at bounding box center [471, 233] width 677 height 348
drag, startPoint x: 332, startPoint y: 265, endPoint x: 140, endPoint y: 265, distance: 192.3
click at [140, 265] on div "612 613 614 615 616 617 618 619 620 621 622 623 624 625 626 627 628 629 630 631…" at bounding box center [471, 233] width 677 height 348
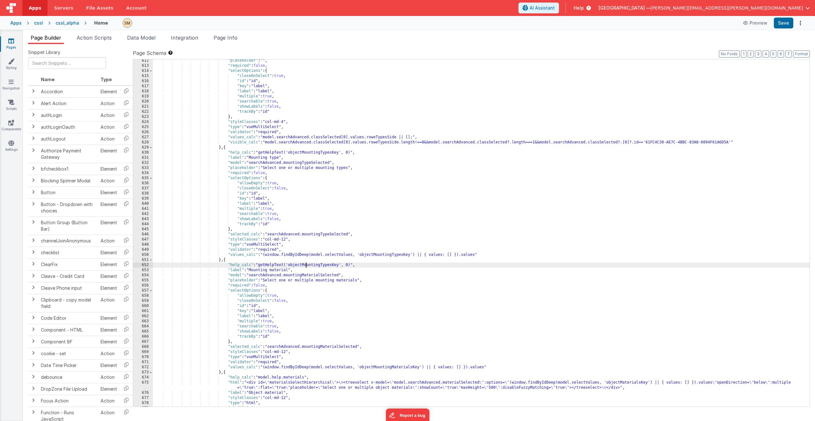
click at [306, 266] on div ""placeholder" : "" , "required" : false , "selectOptions" : { "closeOnSelect" :…" at bounding box center [481, 236] width 657 height 357
click at [307, 266] on div ""placeholder" : "" , "required" : false , "selectOptions" : { "closeOnSelect" :…" at bounding box center [481, 236] width 657 height 357
click at [384, 367] on div ""placeholder" : "" , "required" : false , "selectOptions" : { "closeOnSelect" :…" at bounding box center [481, 236] width 657 height 357
click at [310, 265] on div ""placeholder" : "" , "required" : false , "selectOptions" : { "closeOnSelect" :…" at bounding box center [481, 236] width 657 height 357
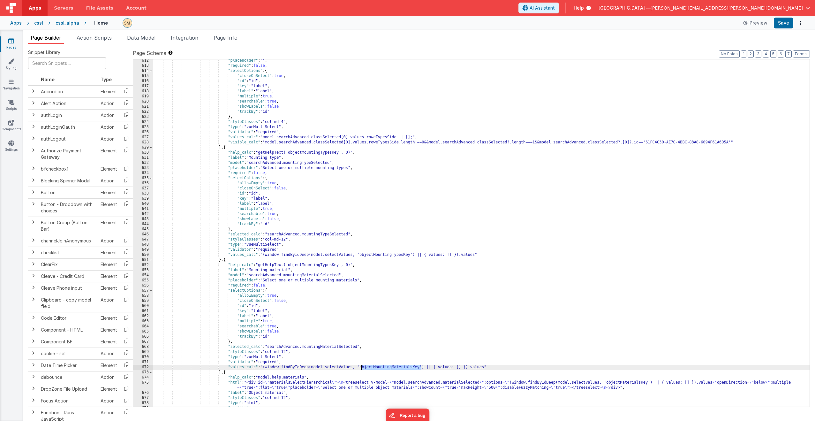
click at [309, 265] on div ""placeholder" : "" , "required" : false , "selectOptions" : { "closeOnSelect" :…" at bounding box center [481, 236] width 657 height 357
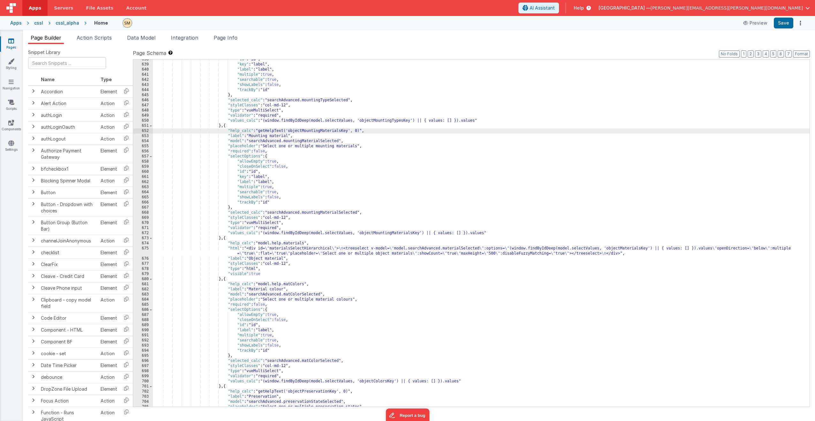
scroll to position [3469, 0]
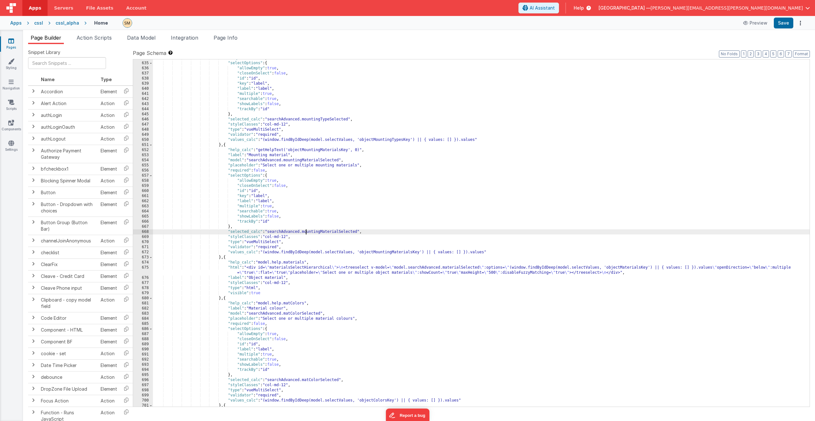
click at [306, 232] on div ""required" : false , "selectOptions" : { "allowEmpty" : true , "closeOnSelect" …" at bounding box center [481, 234] width 657 height 357
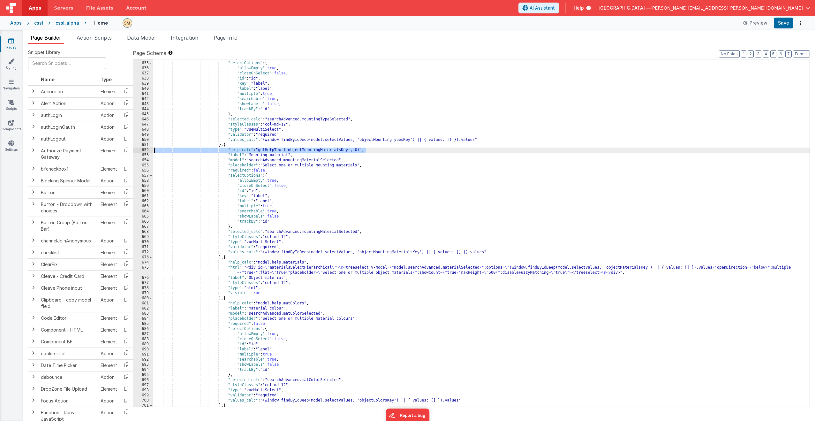
drag, startPoint x: 375, startPoint y: 148, endPoint x: 143, endPoint y: 150, distance: 231.6
click at [143, 150] on div "634 635 636 637 638 639 640 641 642 643 644 645 646 647 648 649 650 651 652 653…" at bounding box center [471, 233] width 677 height 348
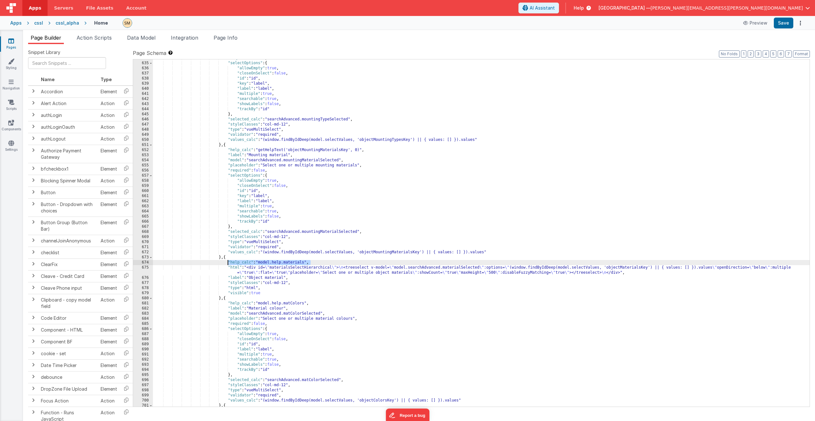
drag, startPoint x: 313, startPoint y: 262, endPoint x: 227, endPoint y: 264, distance: 85.9
click at [227, 264] on div ""required" : false , "selectOptions" : { "allowEmpty" : true , "closeOnSelect" …" at bounding box center [481, 234] width 657 height 357
drag, startPoint x: 302, startPoint y: 262, endPoint x: 229, endPoint y: 264, distance: 72.9
click at [229, 264] on div ""required" : false , "selectOptions" : { "allowEmpty" : true , "closeOnSelect" …" at bounding box center [481, 234] width 657 height 357
click at [307, 262] on div ""required" : false , "selectOptions" : { "allowEmpty" : true , "closeOnSelect" …" at bounding box center [481, 234] width 657 height 357
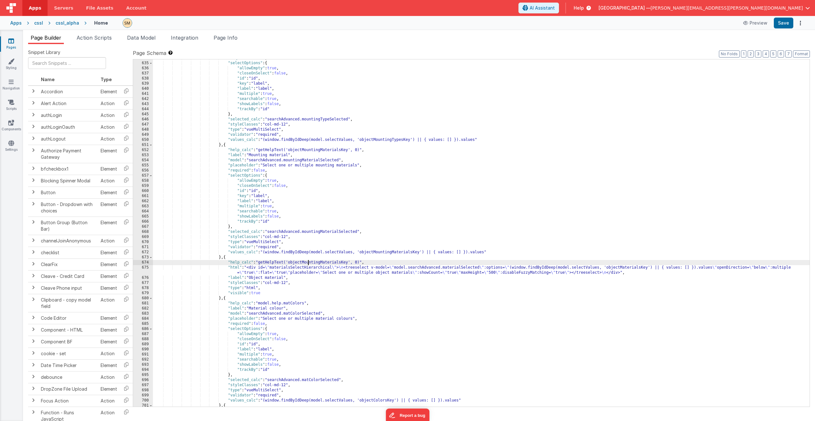
click at [306, 263] on div ""required" : false , "selectOptions" : { "allowEmpty" : true , "closeOnSelect" …" at bounding box center [481, 234] width 657 height 357
click at [632, 268] on div ""required" : false , "selectOptions" : { "allowEmpty" : true , "closeOnSelect" …" at bounding box center [481, 234] width 657 height 357
click at [316, 262] on div ""required" : false , "selectOptions" : { "allowEmpty" : true , "closeOnSelect" …" at bounding box center [481, 234] width 657 height 357
click at [315, 262] on div ""required" : false , "selectOptions" : { "allowEmpty" : true , "closeOnSelect" …" at bounding box center [481, 234] width 657 height 357
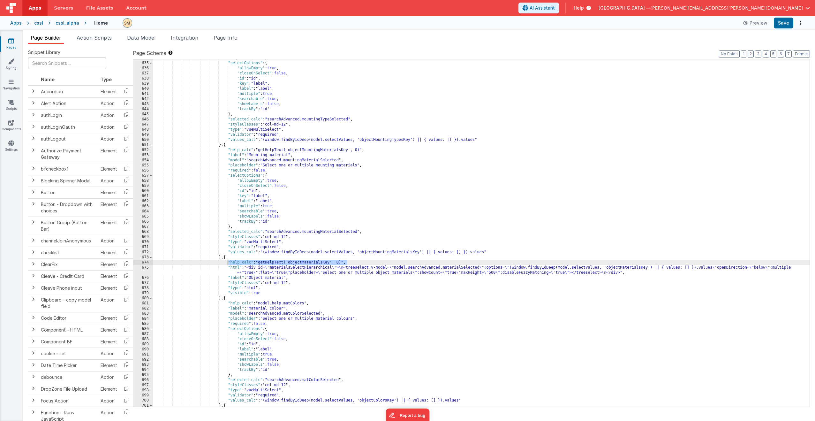
drag, startPoint x: 347, startPoint y: 263, endPoint x: 228, endPoint y: 263, distance: 119.1
click at [228, 263] on div ""required" : false , "selectOptions" : { "allowEmpty" : true , "closeOnSelect" …" at bounding box center [481, 234] width 657 height 357
drag, startPoint x: 310, startPoint y: 304, endPoint x: 228, endPoint y: 304, distance: 82.4
click at [228, 304] on div ""required" : false , "selectOptions" : { "allowEmpty" : true , "closeOnSelect" …" at bounding box center [481, 234] width 657 height 357
click at [376, 401] on div ""required" : false , "selectOptions" : { "allowEmpty" : true , "closeOnSelect" …" at bounding box center [481, 234] width 657 height 357
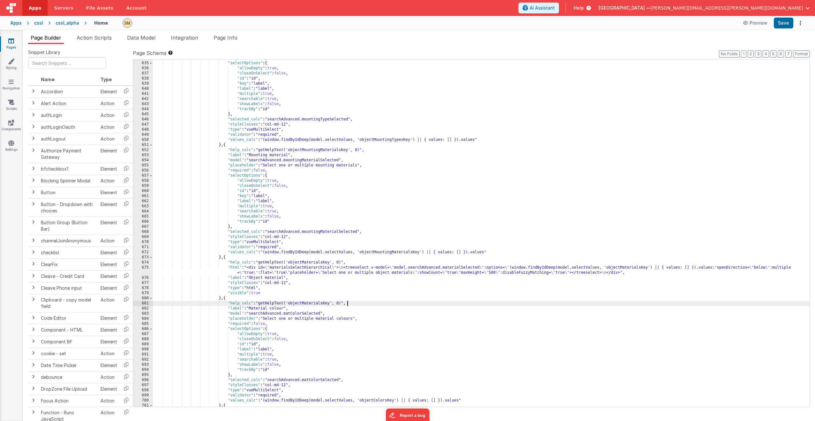
click at [376, 401] on div ""required" : false , "selectOptions" : { "allowEmpty" : true , "closeOnSelect" …" at bounding box center [481, 234] width 657 height 357
click at [313, 304] on div ""required" : false , "selectOptions" : { "allowEmpty" : true , "closeOnSelect" …" at bounding box center [481, 234] width 657 height 357
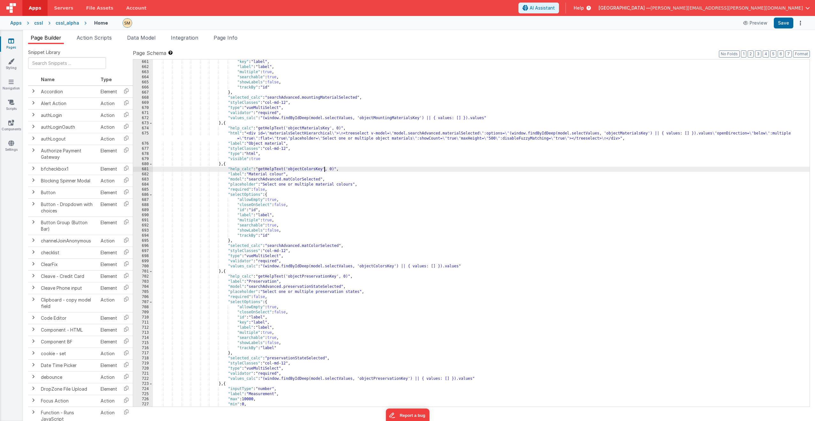
scroll to position [3622, 0]
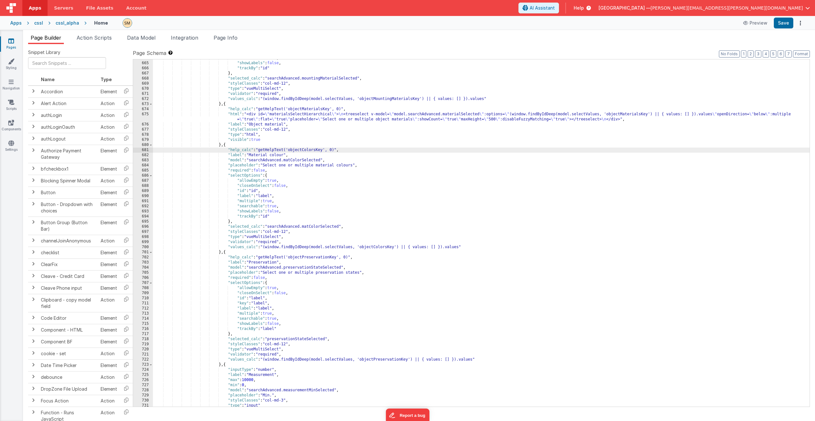
click at [321, 257] on div ""searchable" : true , "showLabels" : false , "trackBy" : "id" } , "selected_cal…" at bounding box center [481, 234] width 657 height 357
drag, startPoint x: 355, startPoint y: 258, endPoint x: 228, endPoint y: 257, distance: 127.1
click at [228, 257] on div ""searchable" : true , "showLabels" : false , "trackBy" : "id" } , "selected_cal…" at bounding box center [481, 234] width 657 height 357
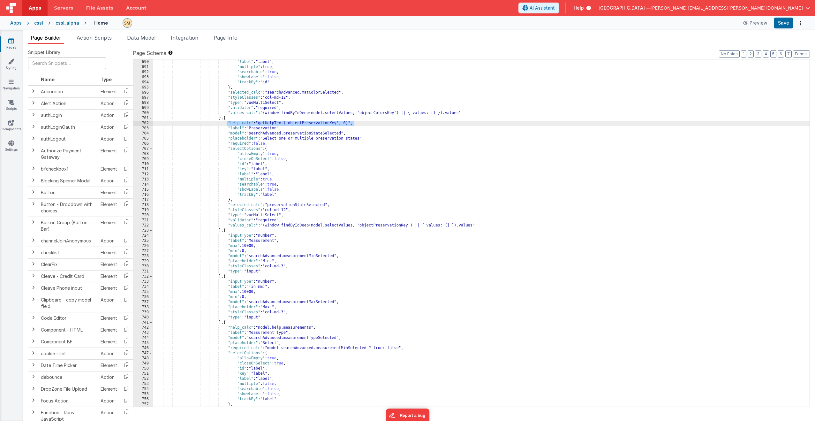
scroll to position [3756, 0]
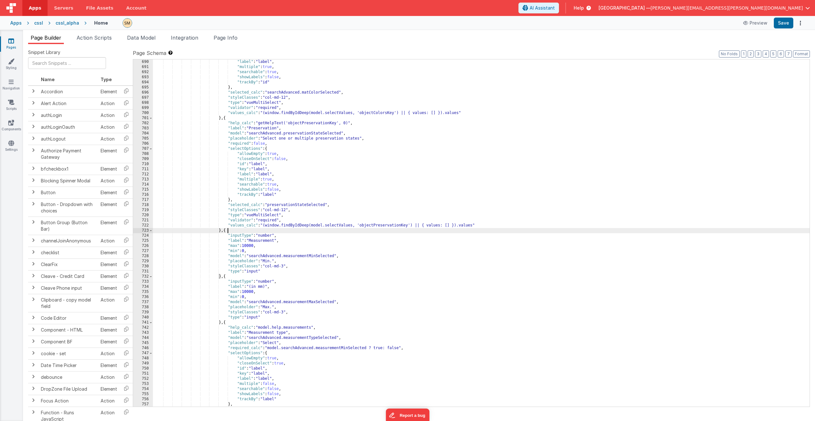
click at [227, 231] on div ""label" : "label" , "multiple" : true , "searchable" : true , "showLabels" : fa…" at bounding box center [481, 237] width 657 height 357
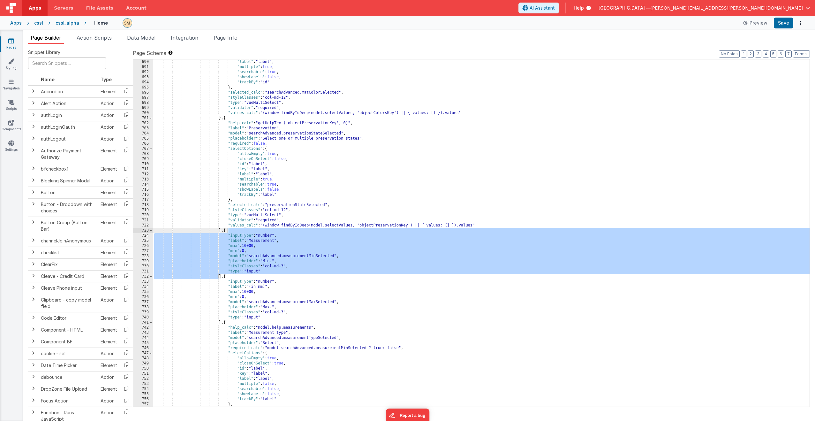
click at [227, 231] on div ""label" : "label" , "multiple" : true , "searchable" : true , "showLabels" : fa…" at bounding box center [481, 237] width 657 height 357
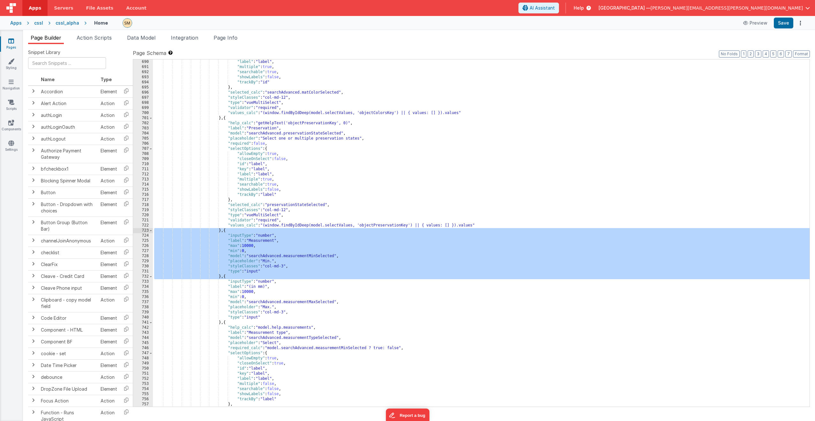
click at [227, 231] on div ""label" : "label" , "multiple" : true , "searchable" : true , "showLabels" : fa…" at bounding box center [481, 237] width 657 height 357
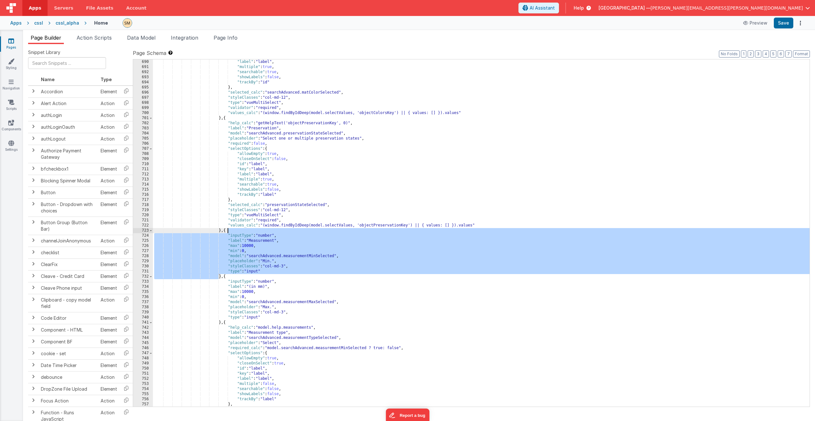
click at [227, 231] on div ""label" : "label" , "multiple" : true , "searchable" : true , "showLabels" : fa…" at bounding box center [481, 237] width 657 height 357
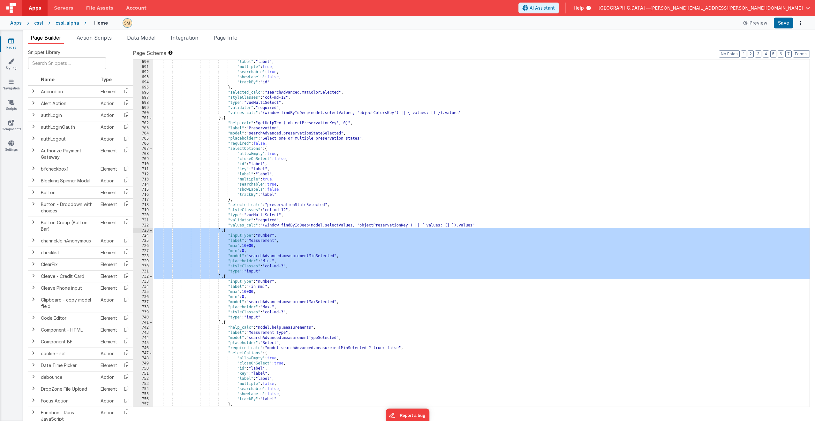
click at [230, 230] on div ""label" : "label" , "multiple" : true , "searchable" : true , "showLabels" : fa…" at bounding box center [481, 237] width 657 height 357
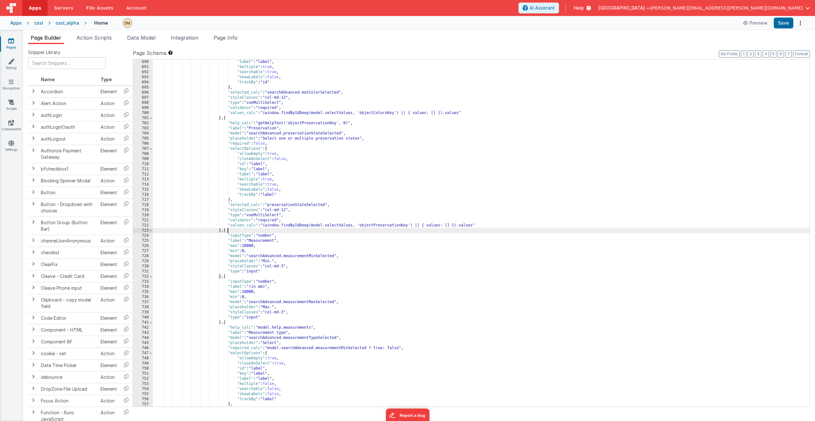
click at [230, 230] on div ""label" : "label" , "multiple" : true , "searchable" : true , "showLabels" : fa…" at bounding box center [481, 237] width 657 height 357
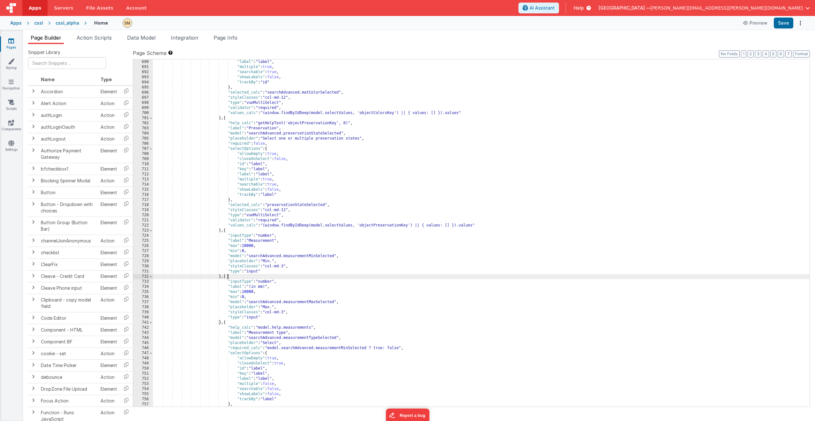
click at [228, 277] on div ""label" : "label" , "multiple" : true , "searchable" : true , "showLabels" : fa…" at bounding box center [481, 237] width 657 height 357
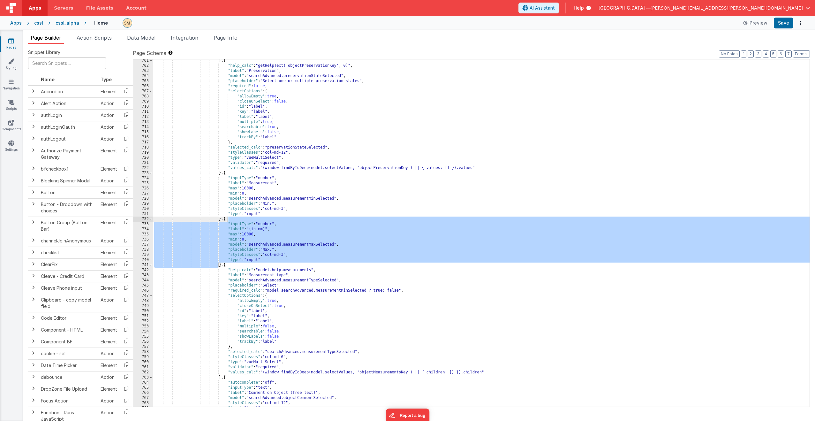
scroll to position [3833, 0]
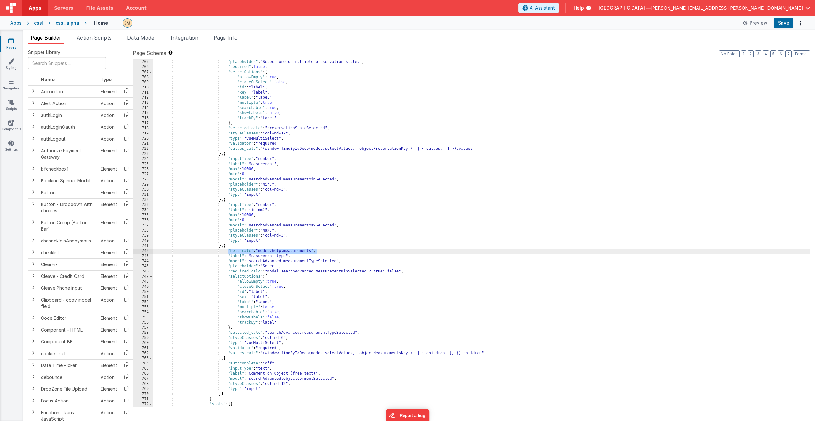
drag, startPoint x: 318, startPoint y: 251, endPoint x: 228, endPoint y: 252, distance: 89.8
click at [228, 252] on div ""placeholder" : "Select one or multiple preservation states" , "required" : fal…" at bounding box center [481, 245] width 657 height 373
click at [313, 252] on div ""placeholder" : "Select one or multiple preservation states" , "required" : fal…" at bounding box center [481, 245] width 657 height 373
drag, startPoint x: 313, startPoint y: 252, endPoint x: 259, endPoint y: 252, distance: 54.0
click at [259, 252] on div ""placeholder" : "Select one or multiple preservation states" , "required" : fal…" at bounding box center [481, 245] width 657 height 373
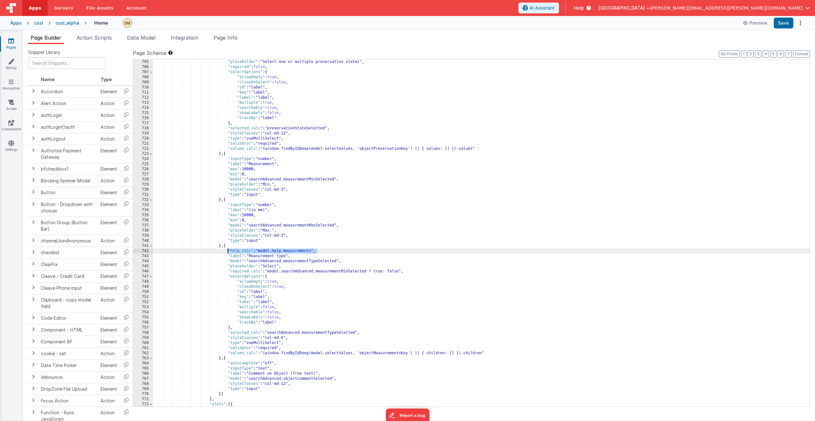
drag, startPoint x: 320, startPoint y: 251, endPoint x: 227, endPoint y: 252, distance: 93.0
click at [227, 252] on div ""placeholder" : "Select one or multiple preservation states" , "required" : fal…" at bounding box center [481, 245] width 657 height 373
click at [305, 262] on div ""placeholder" : "Select one or multiple preservation states" , "required" : fal…" at bounding box center [481, 245] width 657 height 373
drag, startPoint x: 303, startPoint y: 251, endPoint x: 331, endPoint y: 252, distance: 27.2
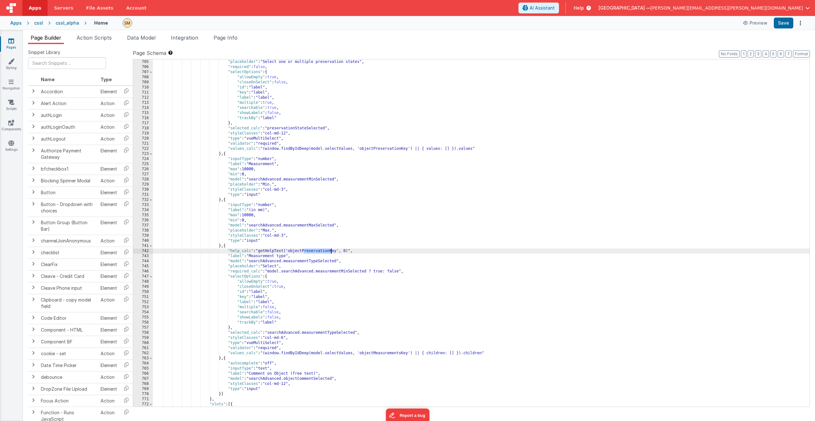
click at [331, 252] on div ""placeholder" : "Select one or multiple preservation states" , "required" : fal…" at bounding box center [481, 245] width 657 height 373
click at [308, 251] on div ""placeholder" : "Select one or multiple preservation states" , "required" : fal…" at bounding box center [481, 245] width 657 height 373
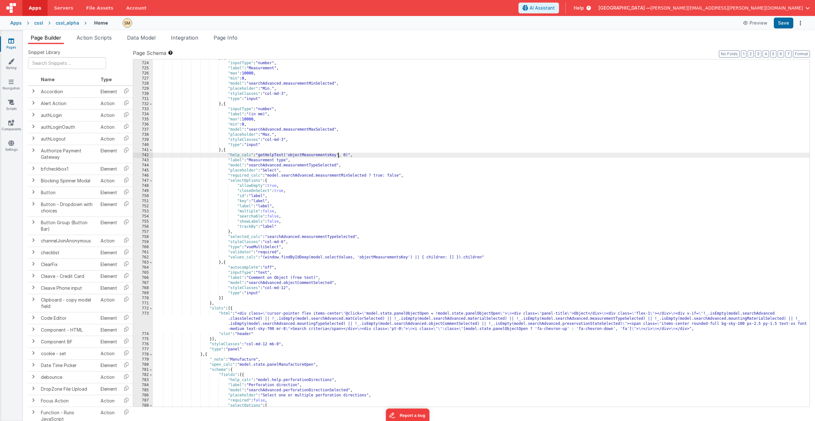
scroll to position [3929, 0]
drag, startPoint x: 354, startPoint y: 156, endPoint x: 228, endPoint y: 155, distance: 126.2
click at [228, 155] on div "} , { "inputType" : "number" , "label" : "Measurement" , "max" : 10000 , "min" …" at bounding box center [481, 234] width 657 height 357
click at [245, 262] on div "} , { "inputType" : "number" , "label" : "Measurement" , "max" : 10000 , "min" …" at bounding box center [481, 234] width 657 height 357
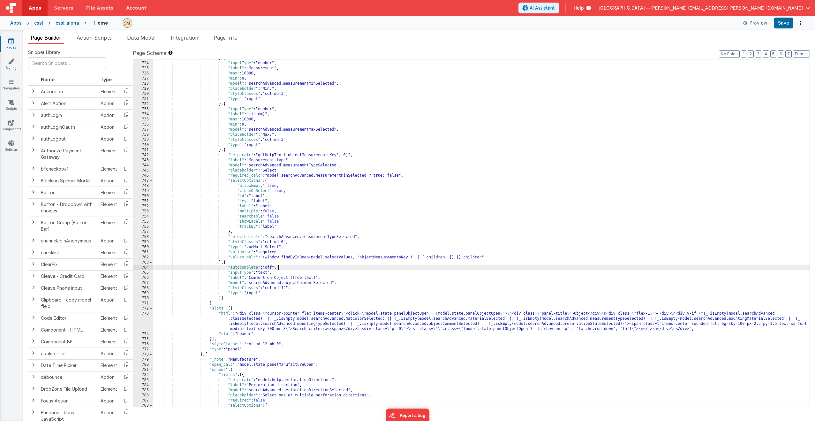
click at [283, 267] on div "} , { "inputType" : "number" , "label" : "Measurement" , "max" : 10000 , "min" …" at bounding box center [481, 234] width 657 height 357
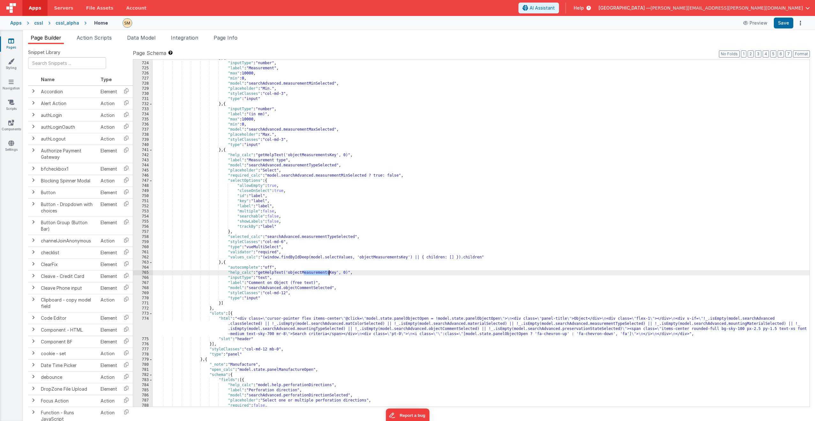
drag, startPoint x: 304, startPoint y: 274, endPoint x: 328, endPoint y: 274, distance: 24.0
click at [328, 274] on div "} , { "inputType" : "number" , "label" : "Measurement" , "max" : 10000 , "min" …" at bounding box center [481, 234] width 657 height 357
click at [410, 277] on div "} , { "inputType" : "number" , "label" : "Measurement" , "max" : 10000 , "min" …" at bounding box center [481, 234] width 657 height 357
click at [784, 21] on button "Save" at bounding box center [783, 23] width 19 height 11
